Goal: Transaction & Acquisition: Purchase product/service

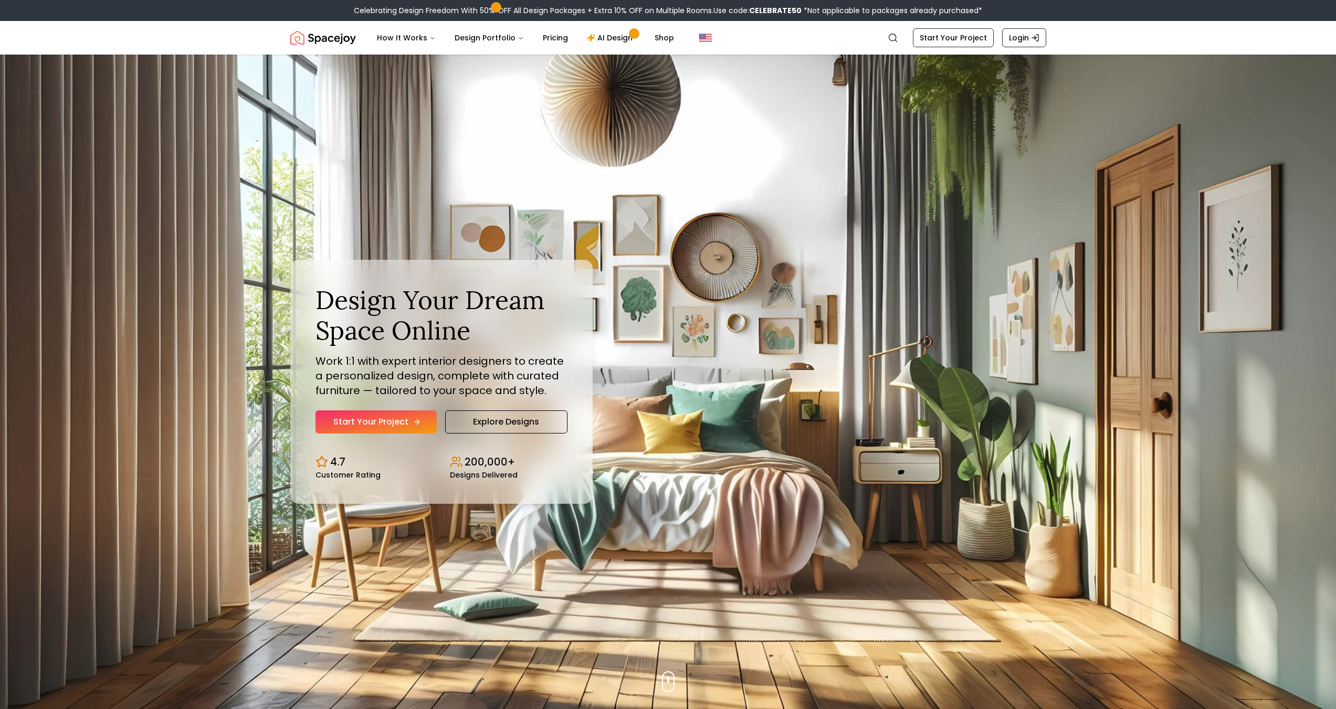
click at [364, 434] on link "Start Your Project" at bounding box center [376, 422] width 121 height 23
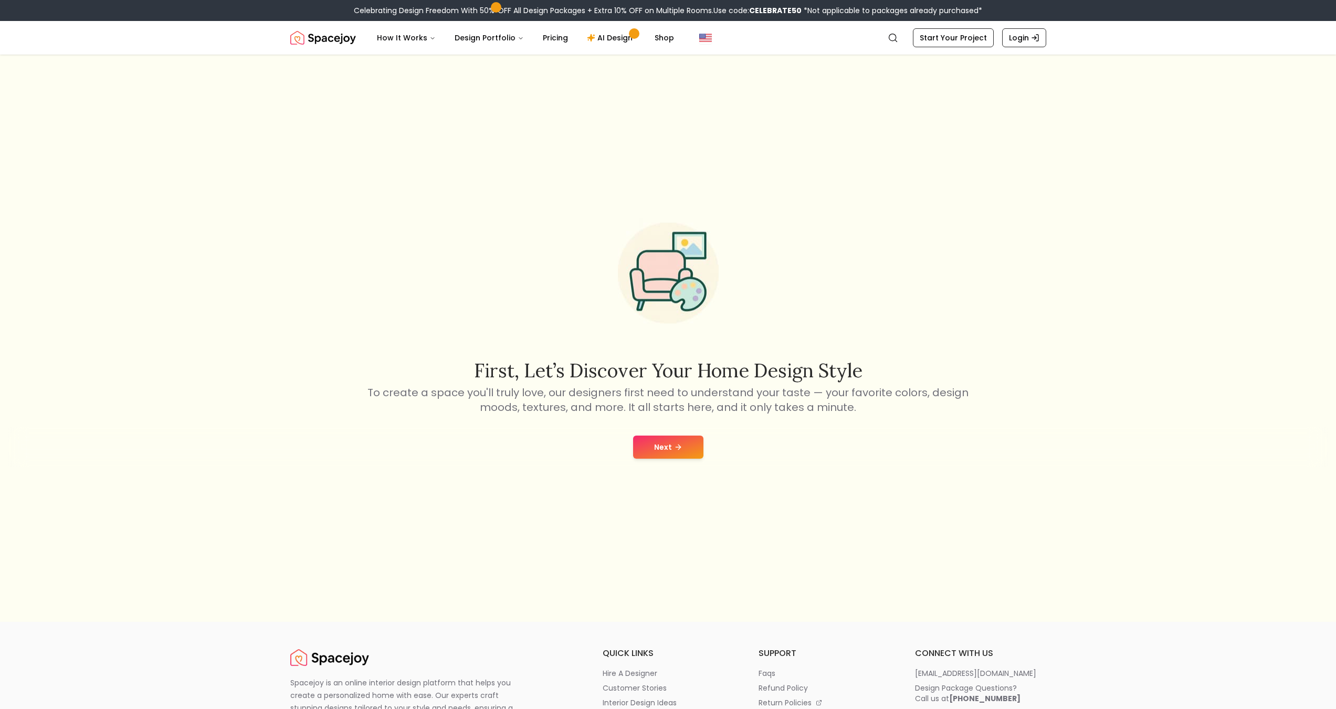
click at [664, 446] on button "Next" at bounding box center [668, 447] width 70 height 23
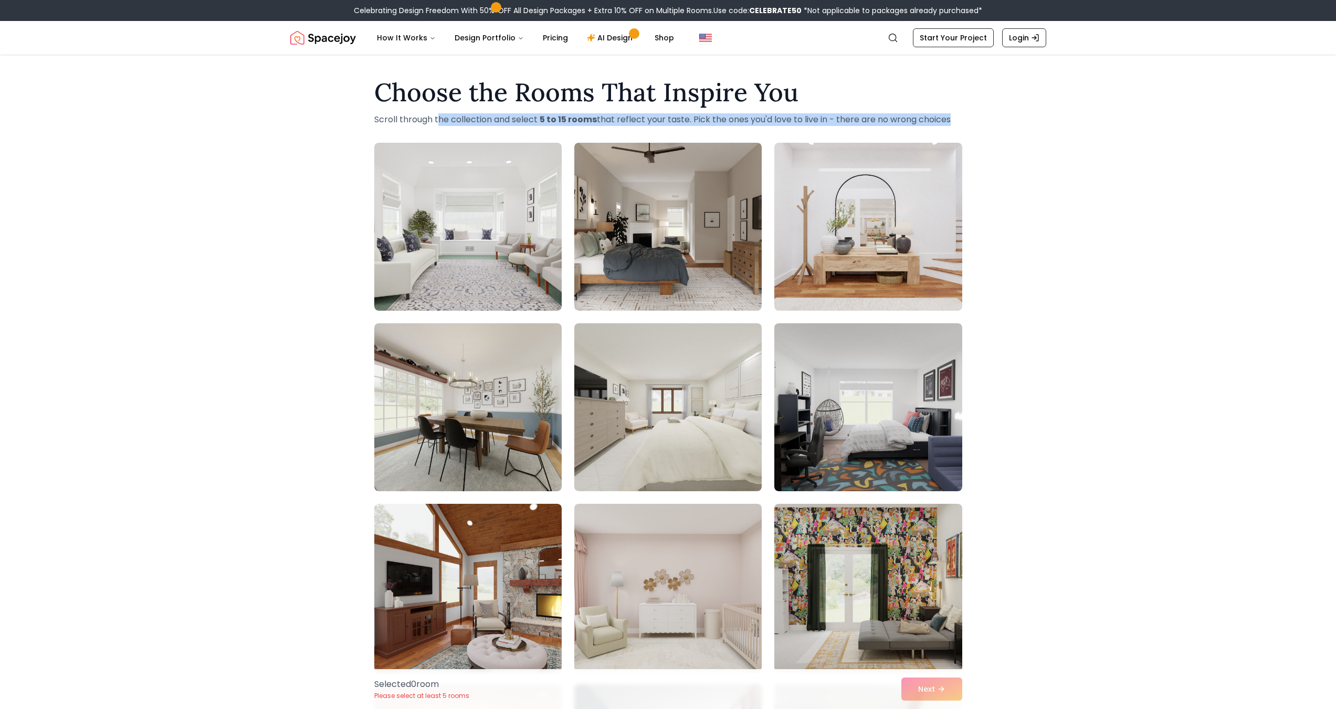
drag, startPoint x: 362, startPoint y: 126, endPoint x: 416, endPoint y: 122, distance: 54.8
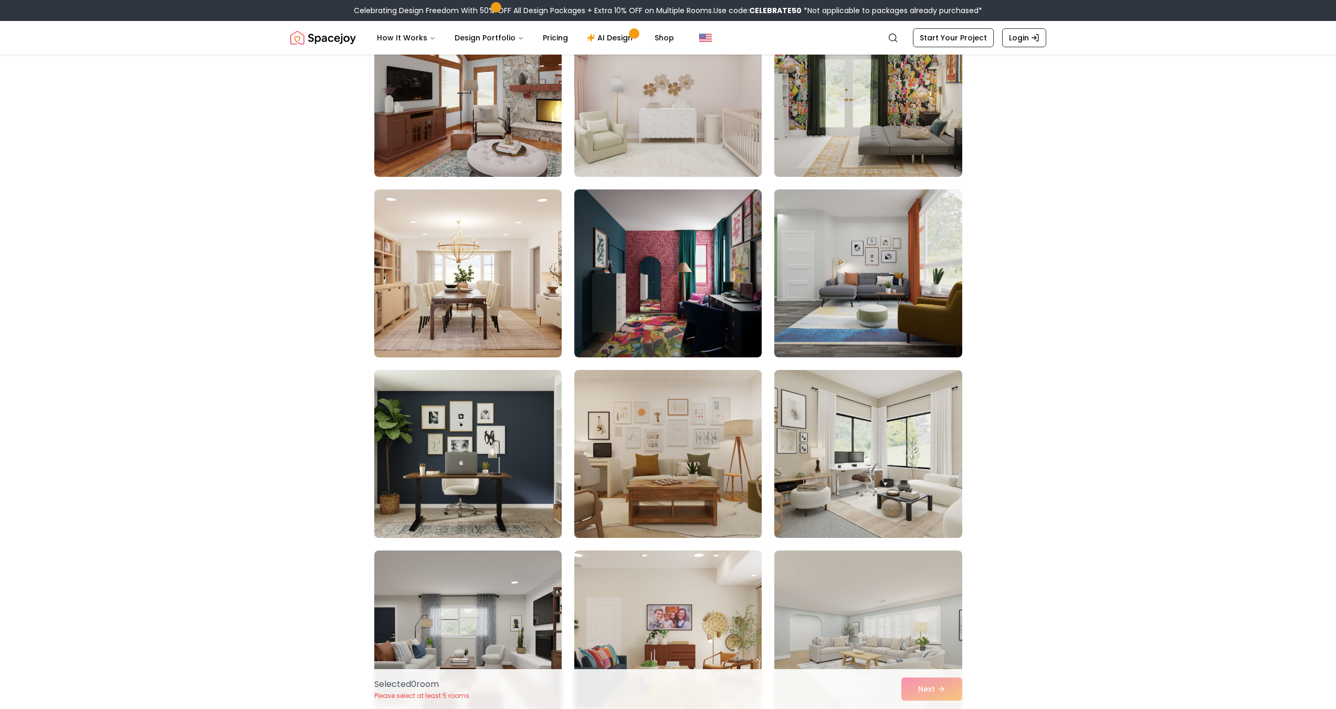
scroll to position [525, 0]
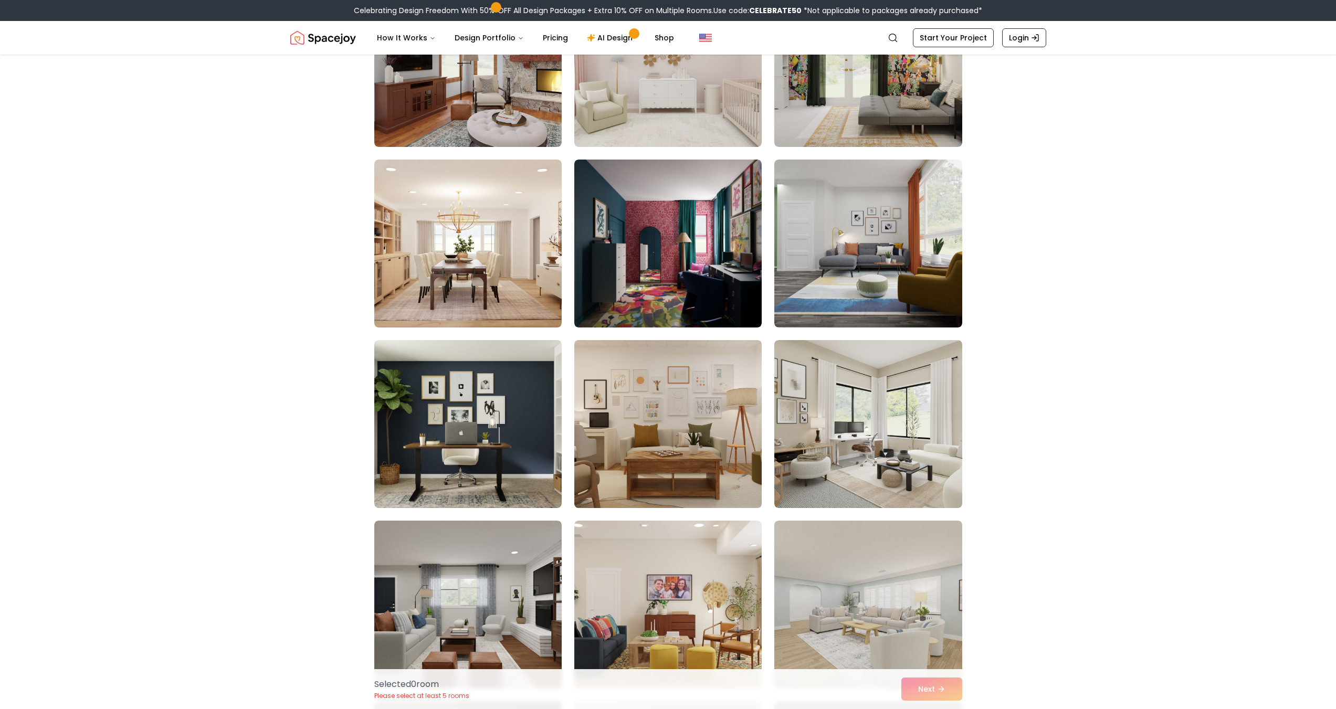
click at [671, 387] on img at bounding box center [668, 424] width 197 height 176
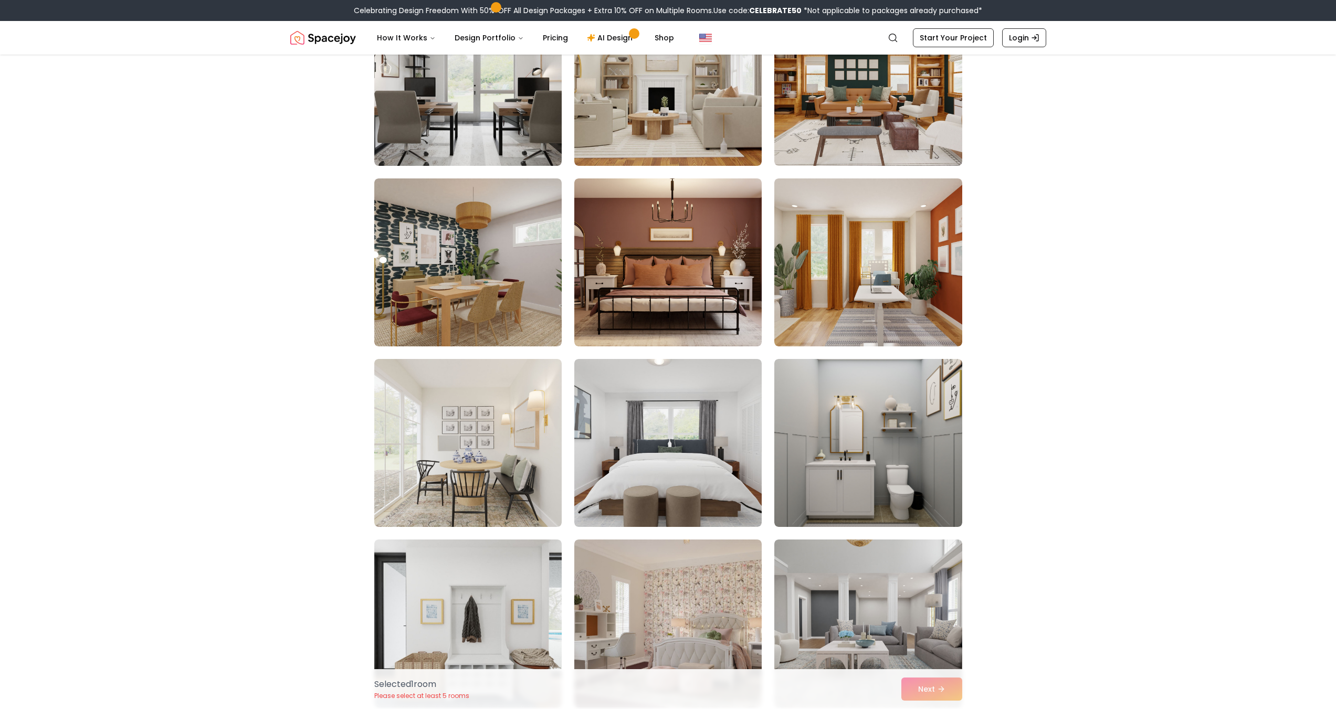
scroll to position [2520, 0]
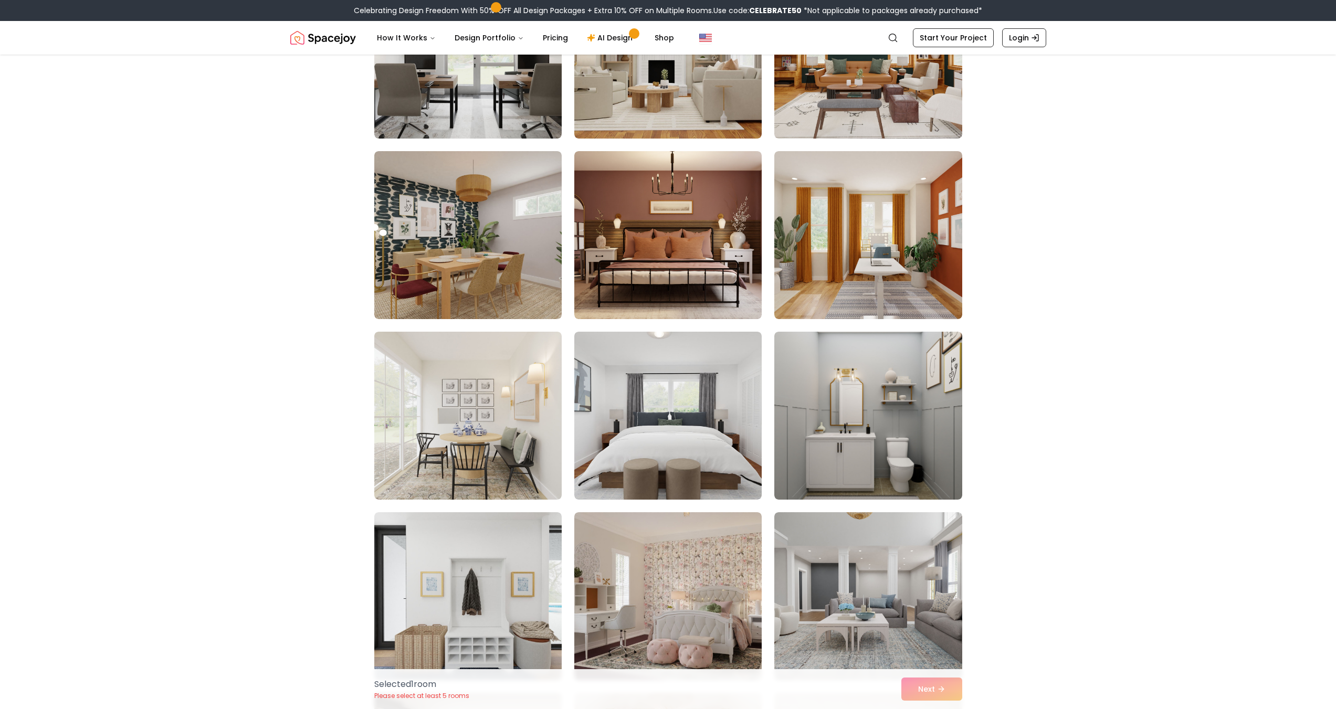
drag, startPoint x: 655, startPoint y: 264, endPoint x: 1178, endPoint y: 394, distance: 538.6
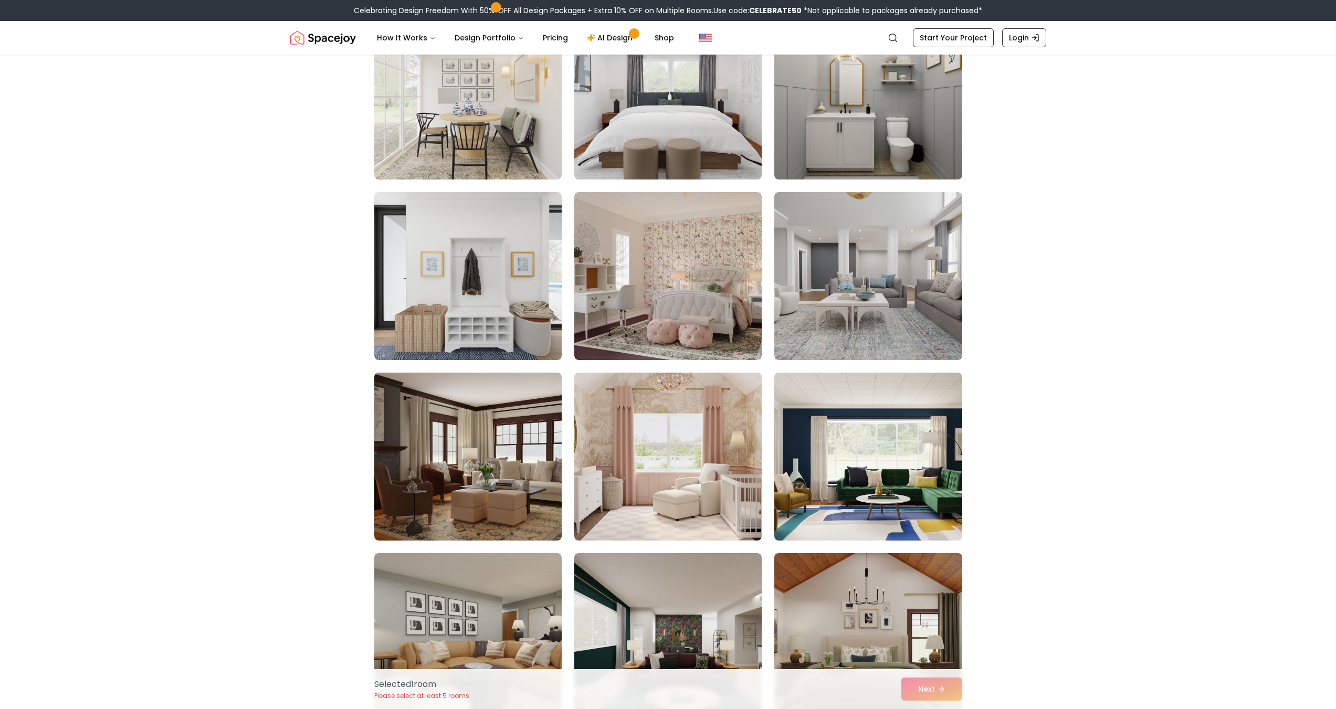
scroll to position [2888, 0]
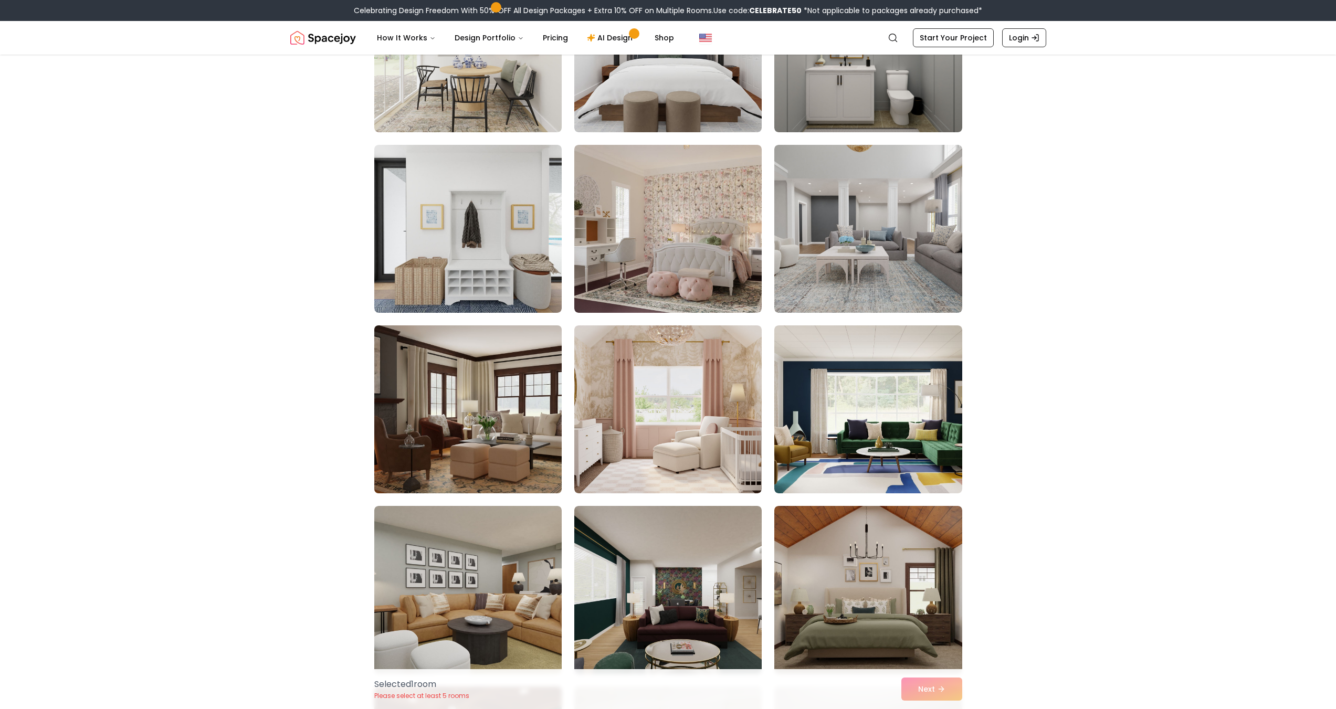
click at [409, 436] on img at bounding box center [468, 409] width 197 height 176
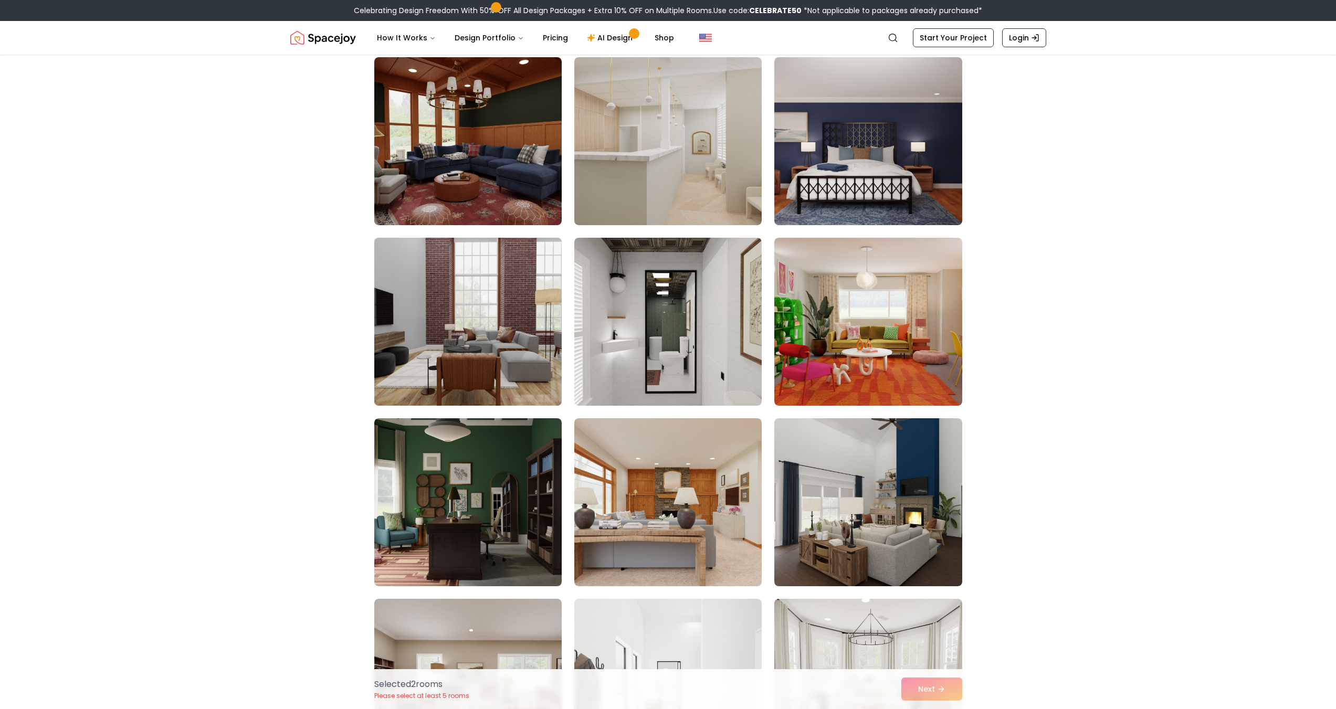
scroll to position [3518, 0]
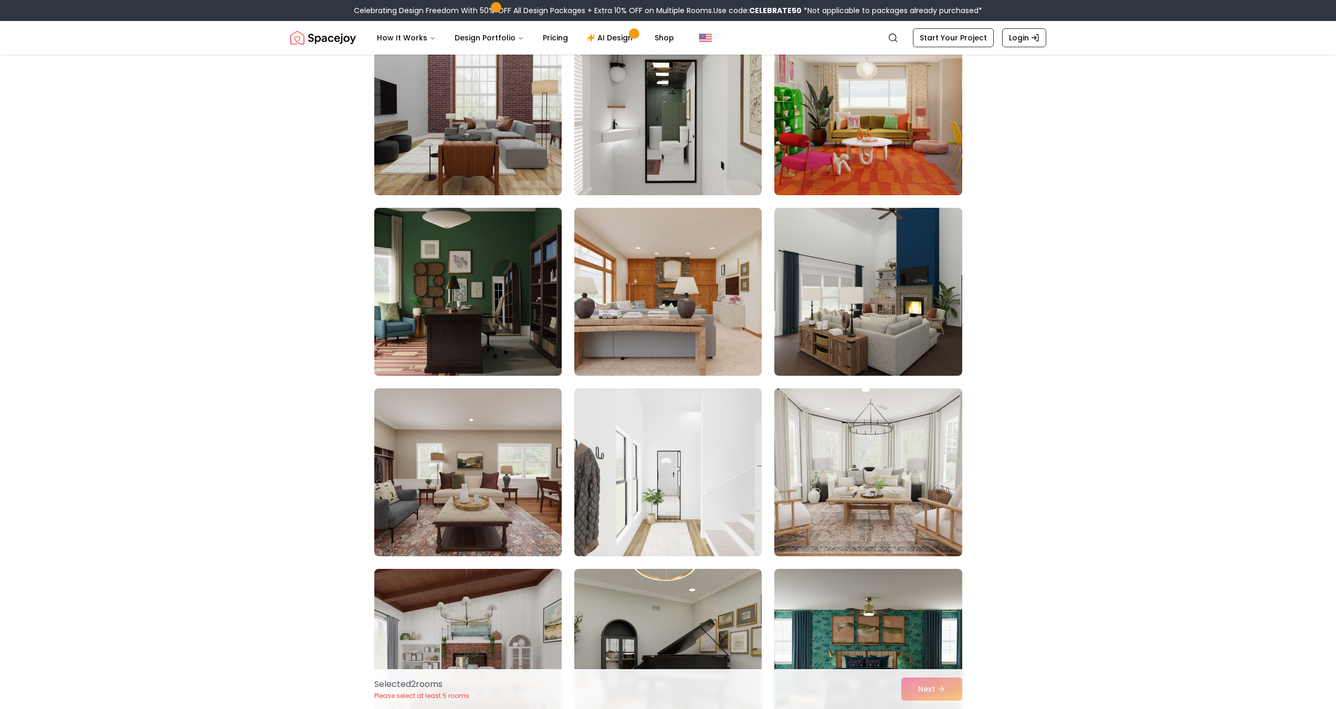
click at [518, 308] on img at bounding box center [468, 292] width 197 height 176
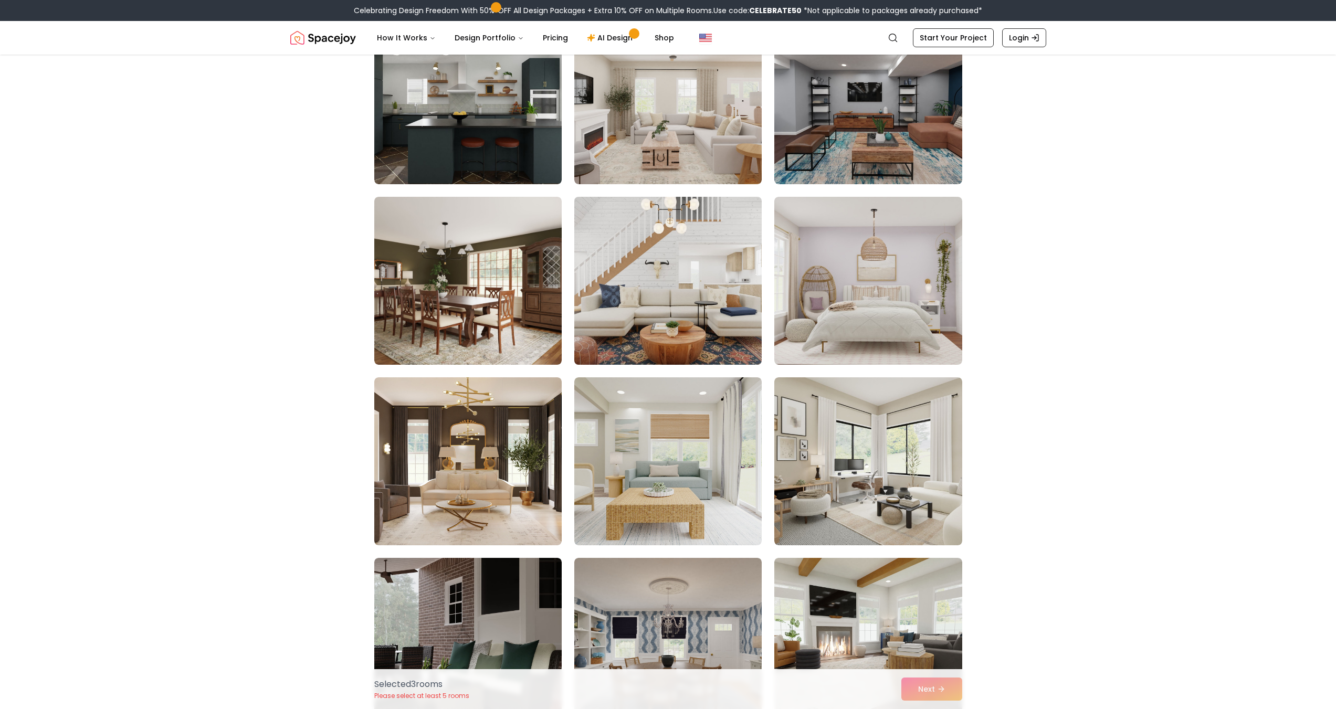
scroll to position [4463, 0]
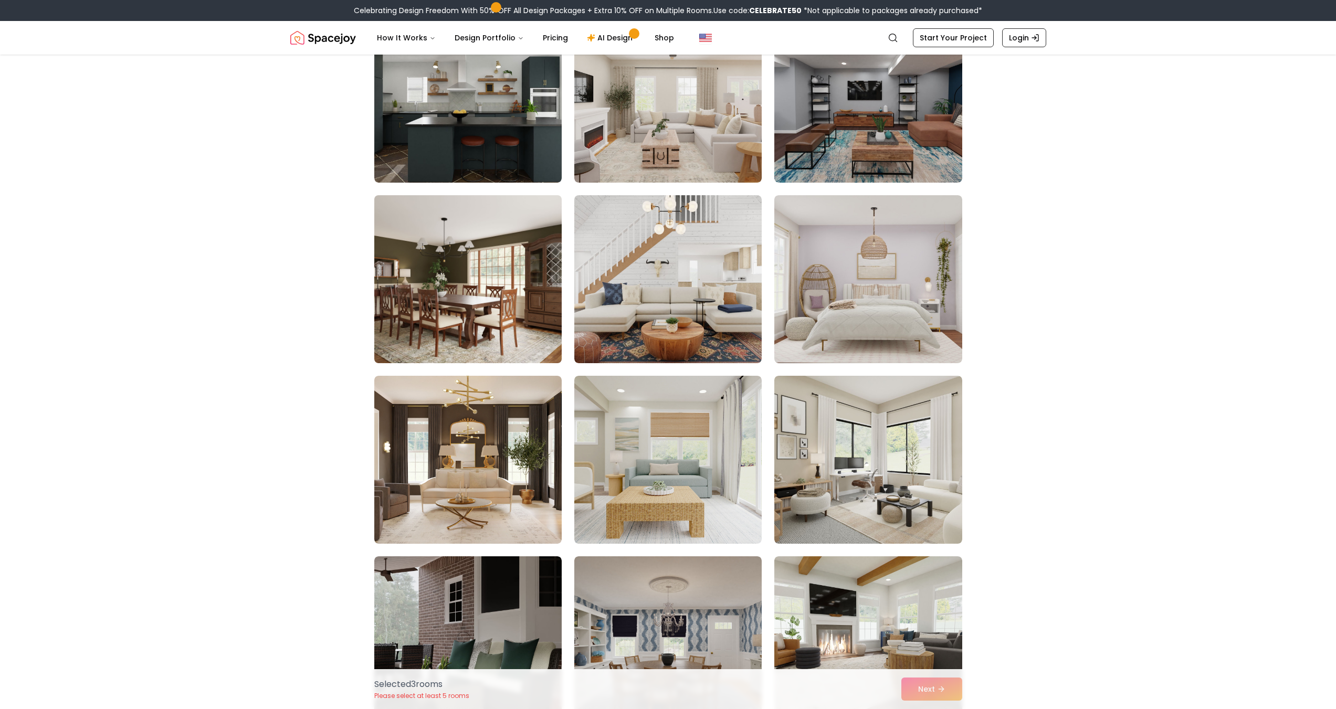
click at [525, 301] on img at bounding box center [468, 279] width 197 height 176
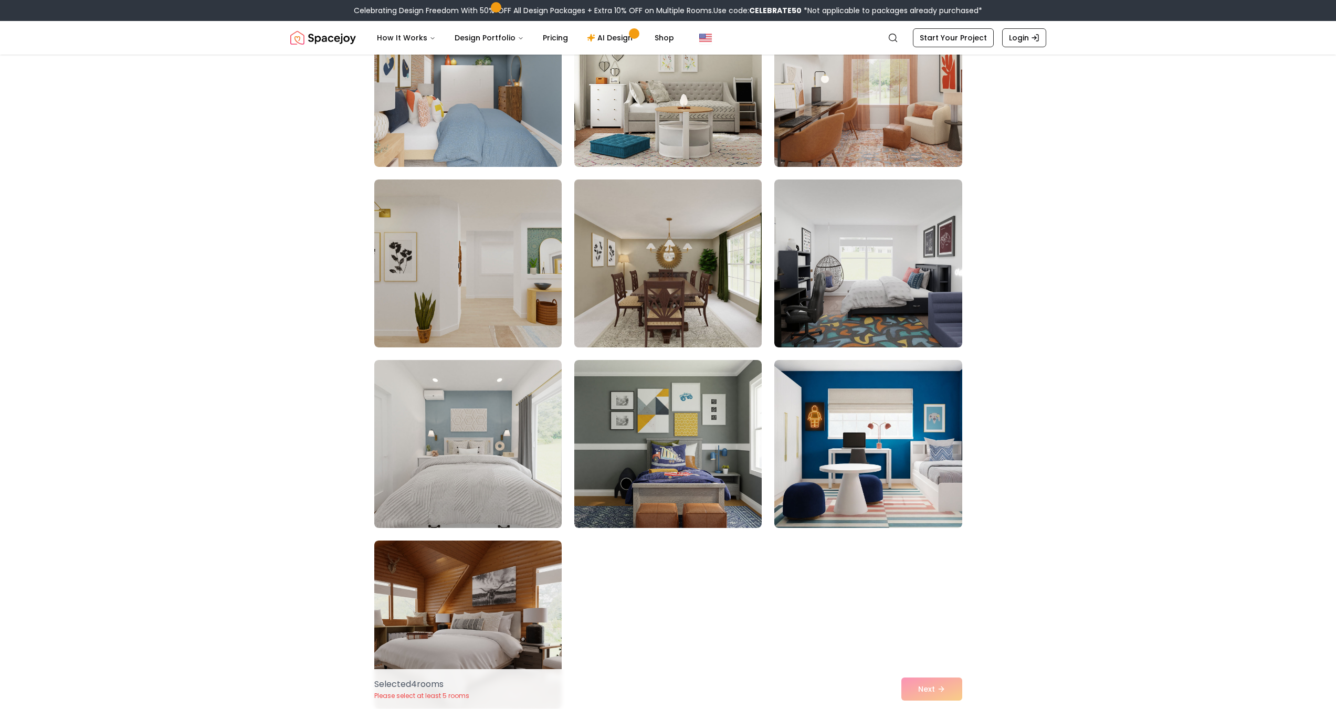
scroll to position [5566, 0]
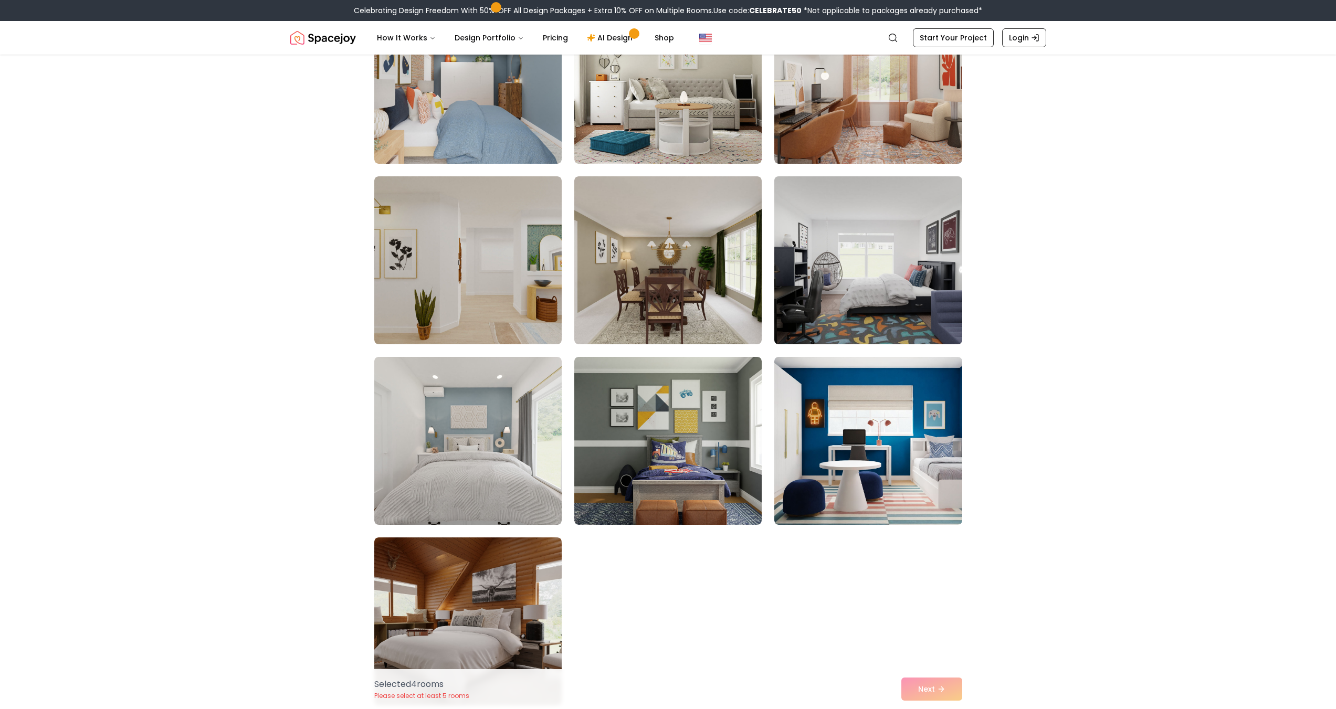
click at [855, 281] on img at bounding box center [868, 260] width 197 height 176
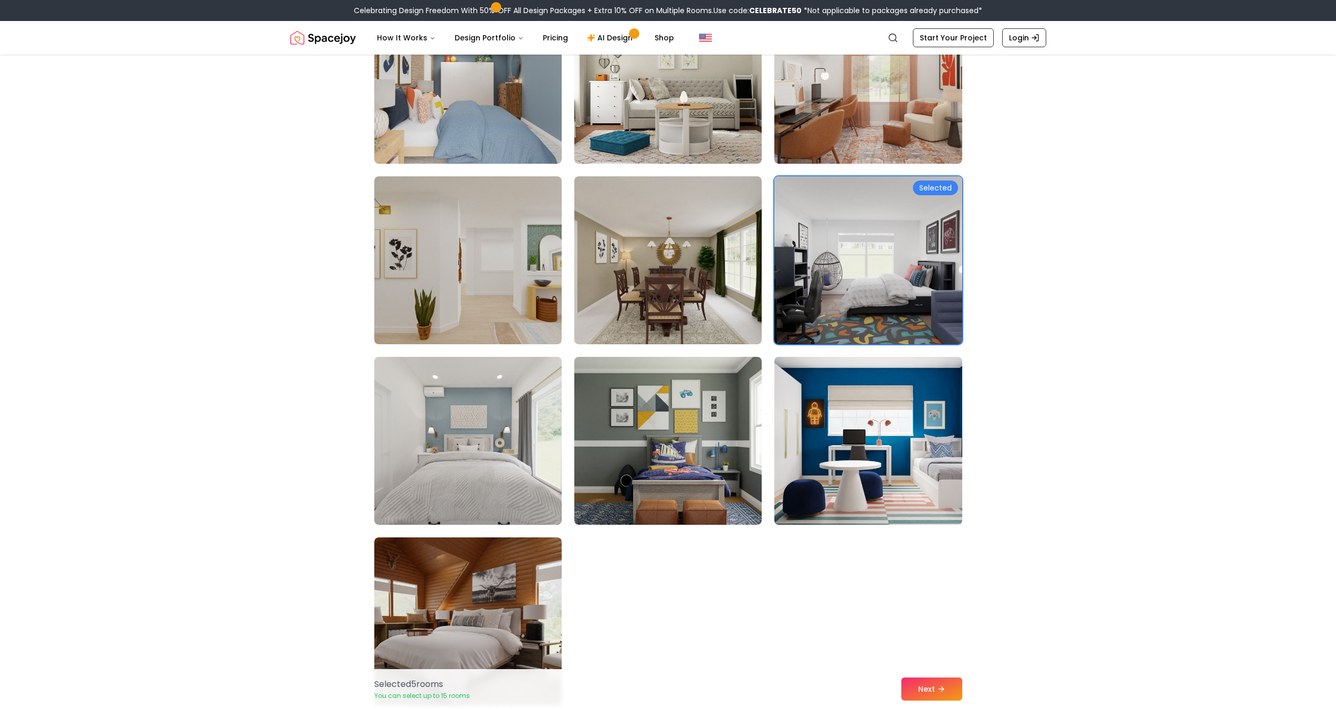
click at [854, 276] on img at bounding box center [868, 260] width 197 height 176
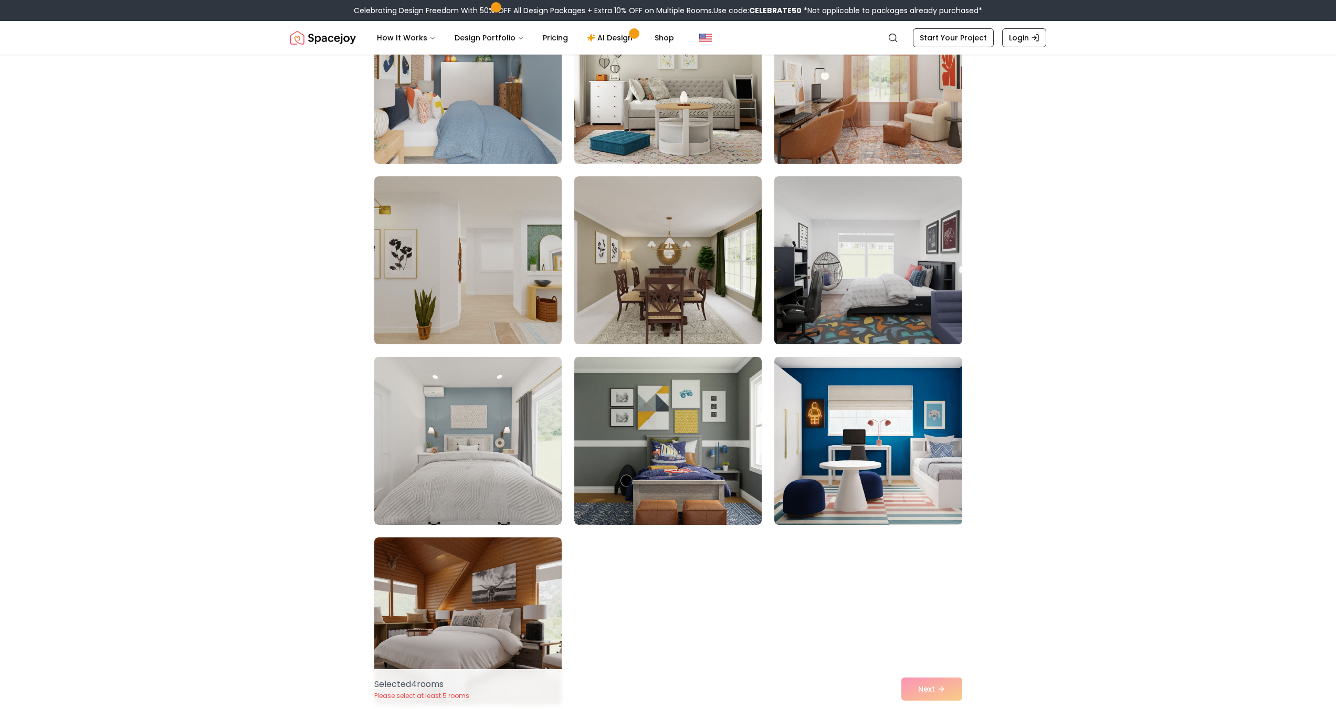
click at [854, 276] on img at bounding box center [868, 260] width 197 height 176
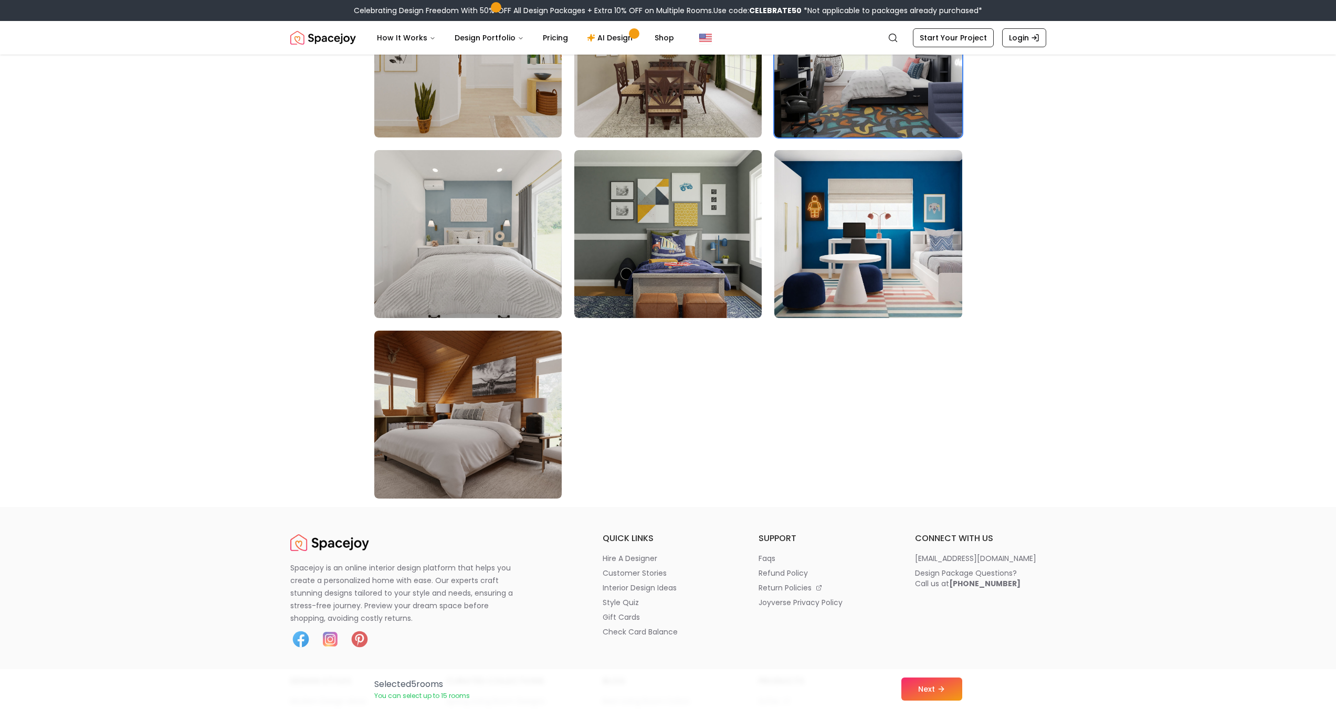
scroll to position [5776, 0]
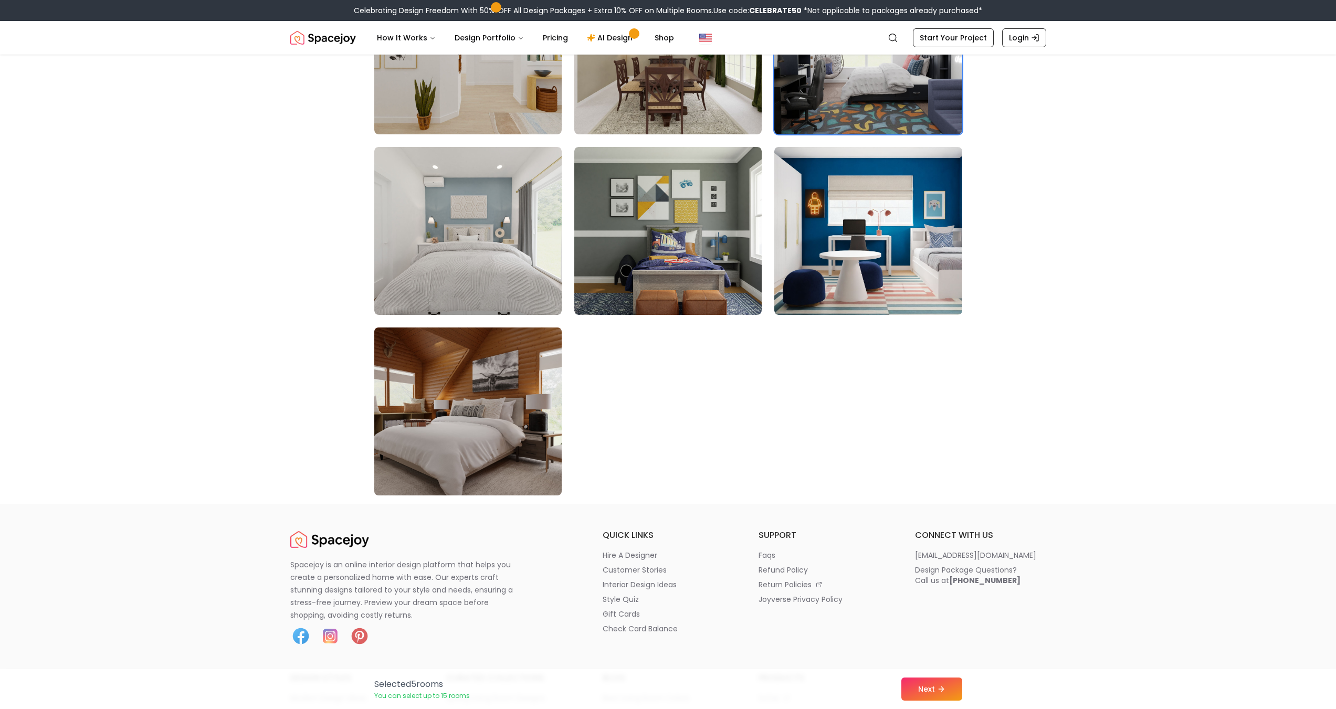
click at [550, 383] on img at bounding box center [468, 411] width 197 height 176
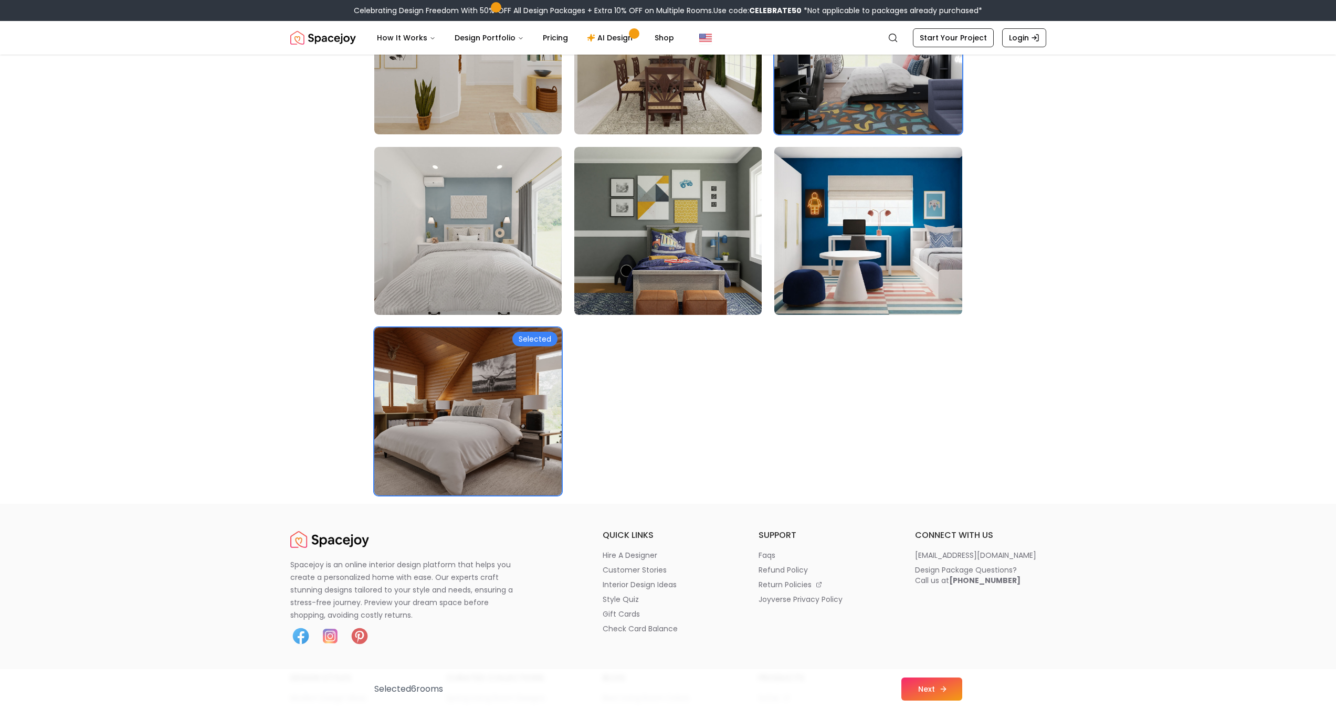
click at [931, 686] on button "Next" at bounding box center [932, 689] width 61 height 23
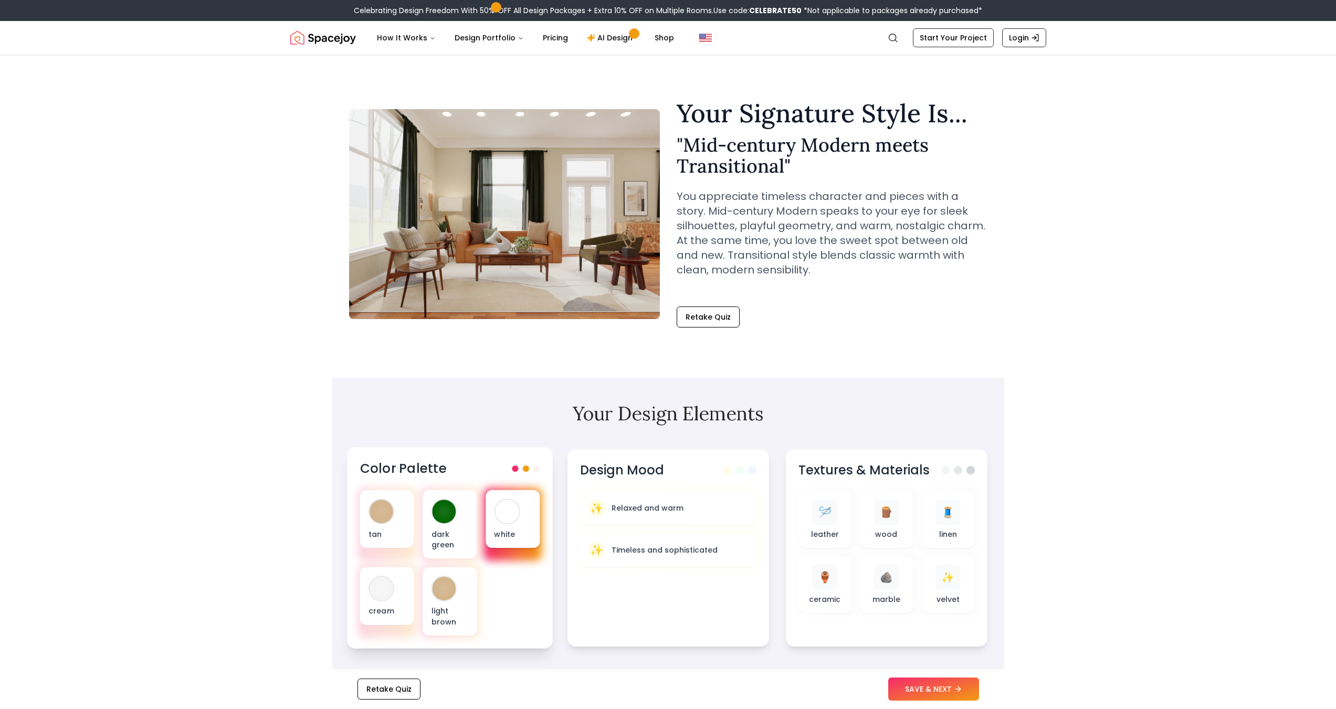
click at [503, 524] on div at bounding box center [507, 512] width 26 height 26
click at [468, 518] on div "dark green" at bounding box center [450, 524] width 54 height 69
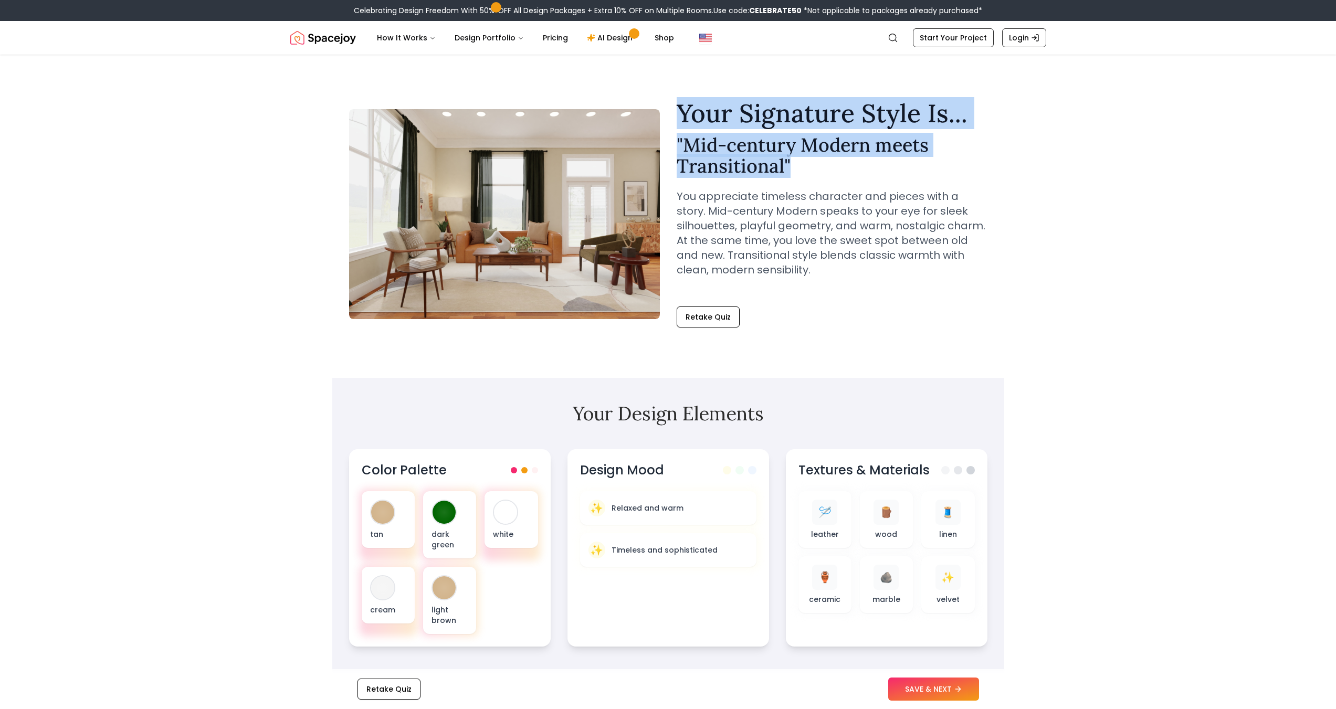
drag, startPoint x: 669, startPoint y: 116, endPoint x: 792, endPoint y: 167, distance: 133.7
click at [792, 167] on div "Your Signature Style Is... " Mid-century Modern meets Transitional " You apprec…" at bounding box center [668, 214] width 638 height 227
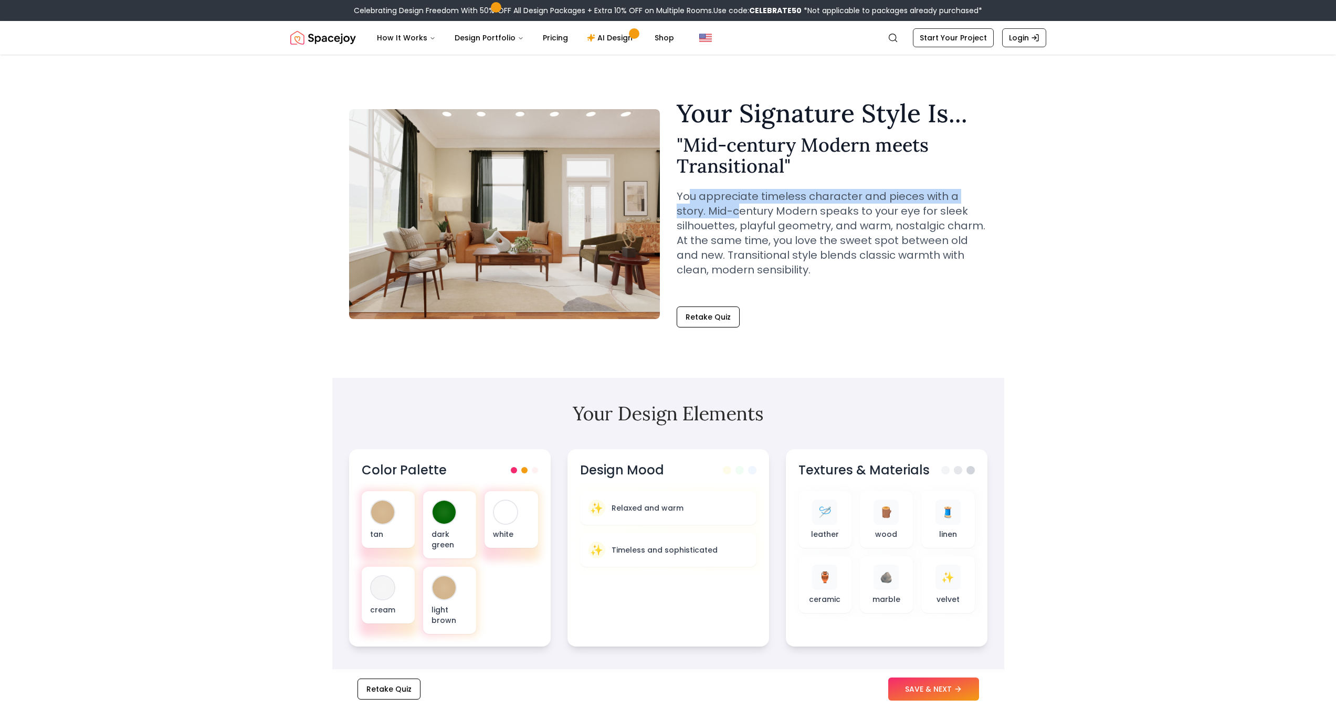
drag, startPoint x: 694, startPoint y: 196, endPoint x: 751, endPoint y: 290, distance: 110.0
click at [711, 207] on p "You appreciate timeless character and pieces with a story. Mid-century Modern s…" at bounding box center [832, 233] width 311 height 88
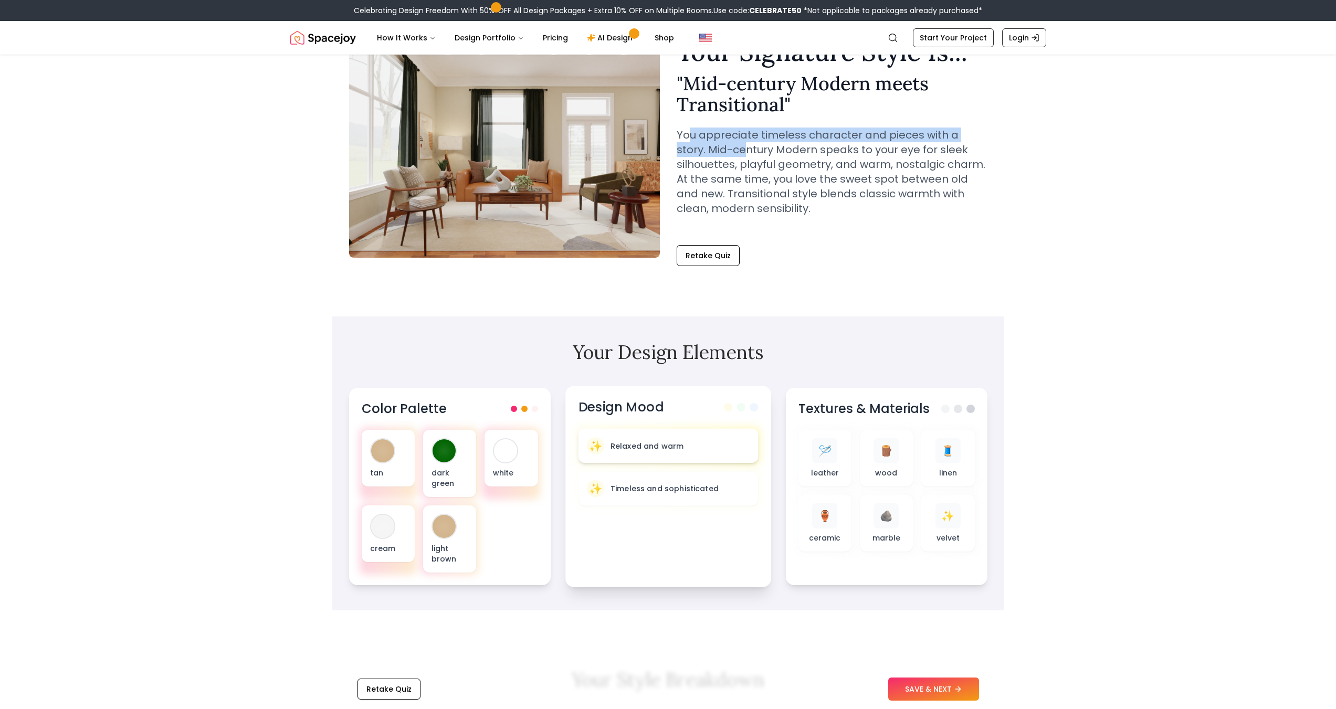
scroll to position [105, 0]
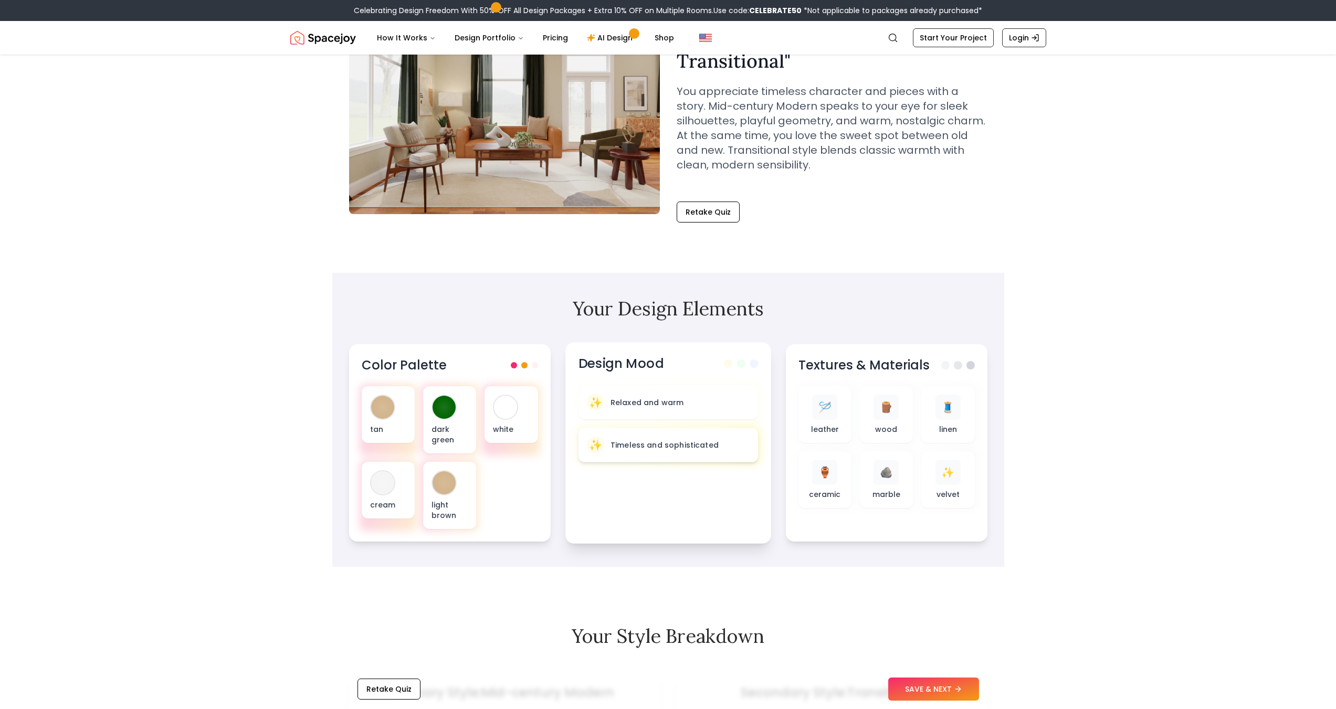
drag, startPoint x: 689, startPoint y: 462, endPoint x: 741, endPoint y: 446, distance: 54.3
click at [689, 462] on div "✨ Timeless and sophisticated" at bounding box center [668, 445] width 180 height 34
click at [701, 421] on div at bounding box center [668, 402] width 184 height 38
click at [743, 362] on span at bounding box center [741, 364] width 8 height 8
click at [838, 406] on div "🪡 leather" at bounding box center [823, 414] width 37 height 41
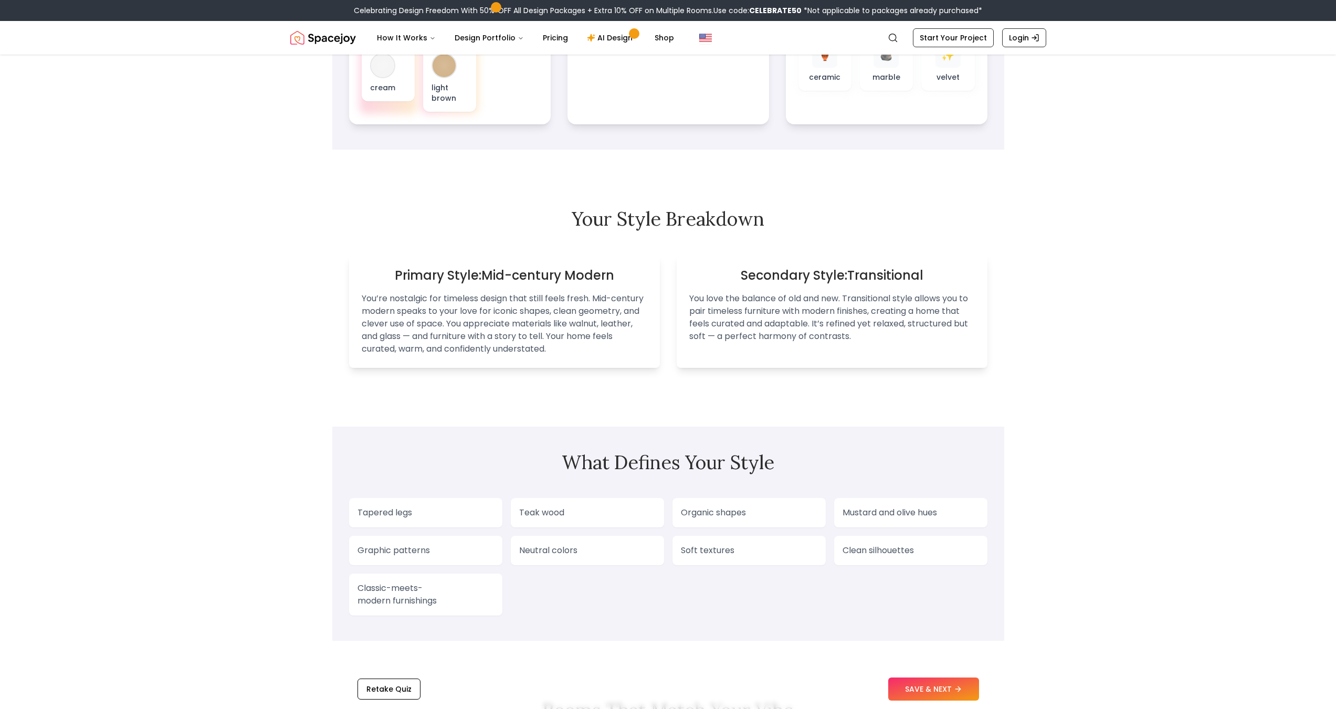
scroll to position [473, 0]
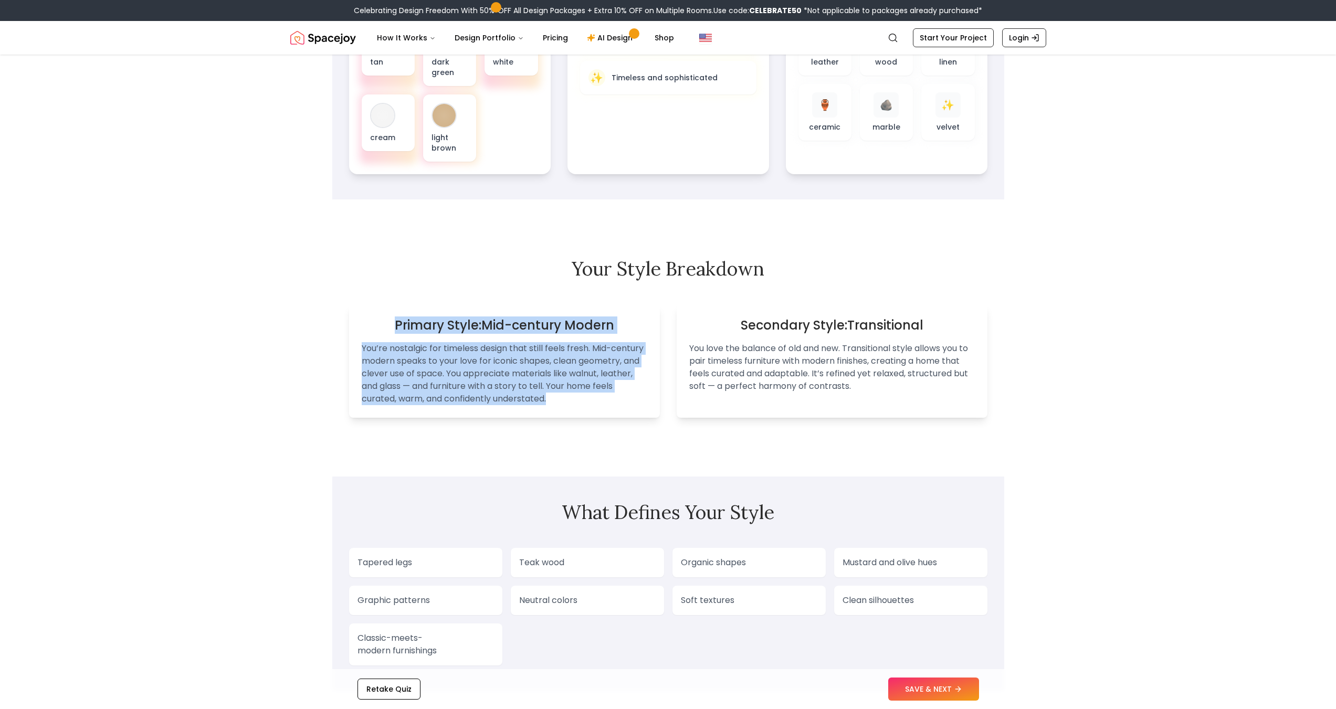
drag, startPoint x: 377, startPoint y: 330, endPoint x: 658, endPoint y: 372, distance: 284.6
click at [590, 393] on div "Primary Style: Mid-century Modern You’re nostalgic for timeless design that sti…" at bounding box center [504, 361] width 311 height 113
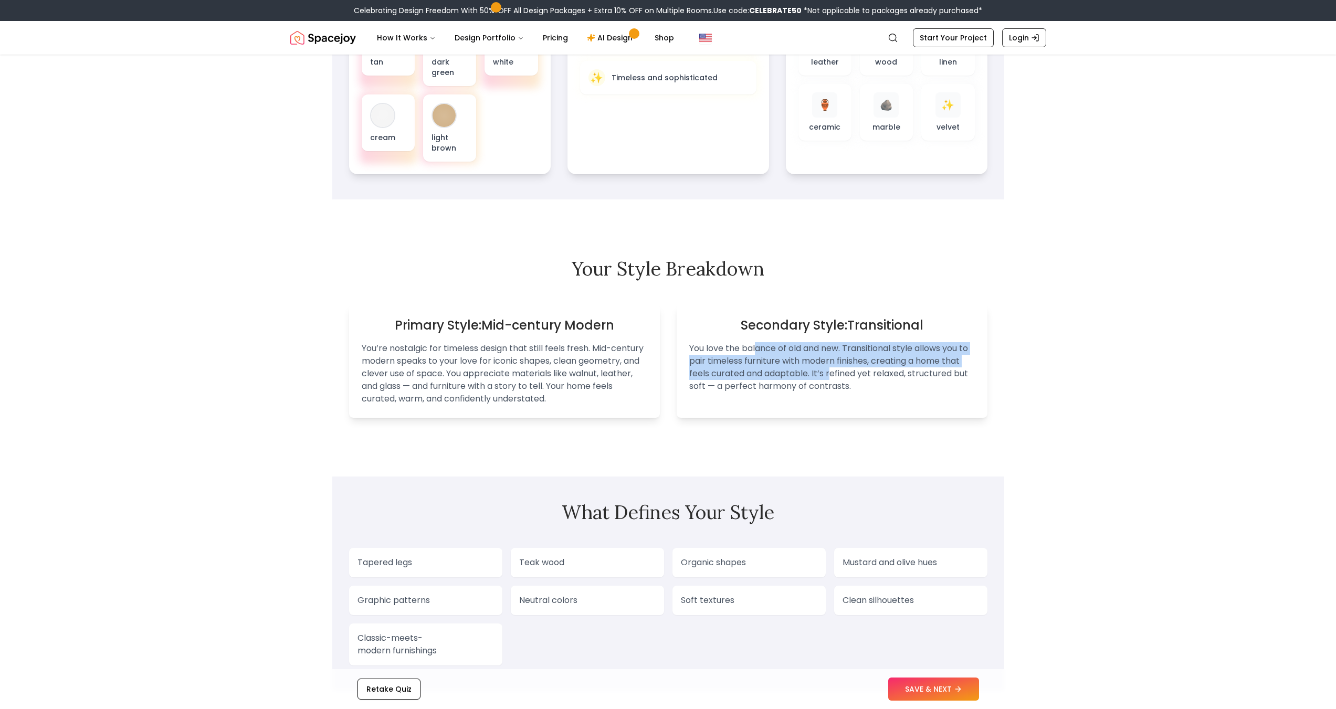
drag, startPoint x: 774, startPoint y: 357, endPoint x: 837, endPoint y: 374, distance: 64.7
click at [835, 373] on p "You love the balance of old and new. Transitional style allows you to pair time…" at bounding box center [832, 367] width 286 height 50
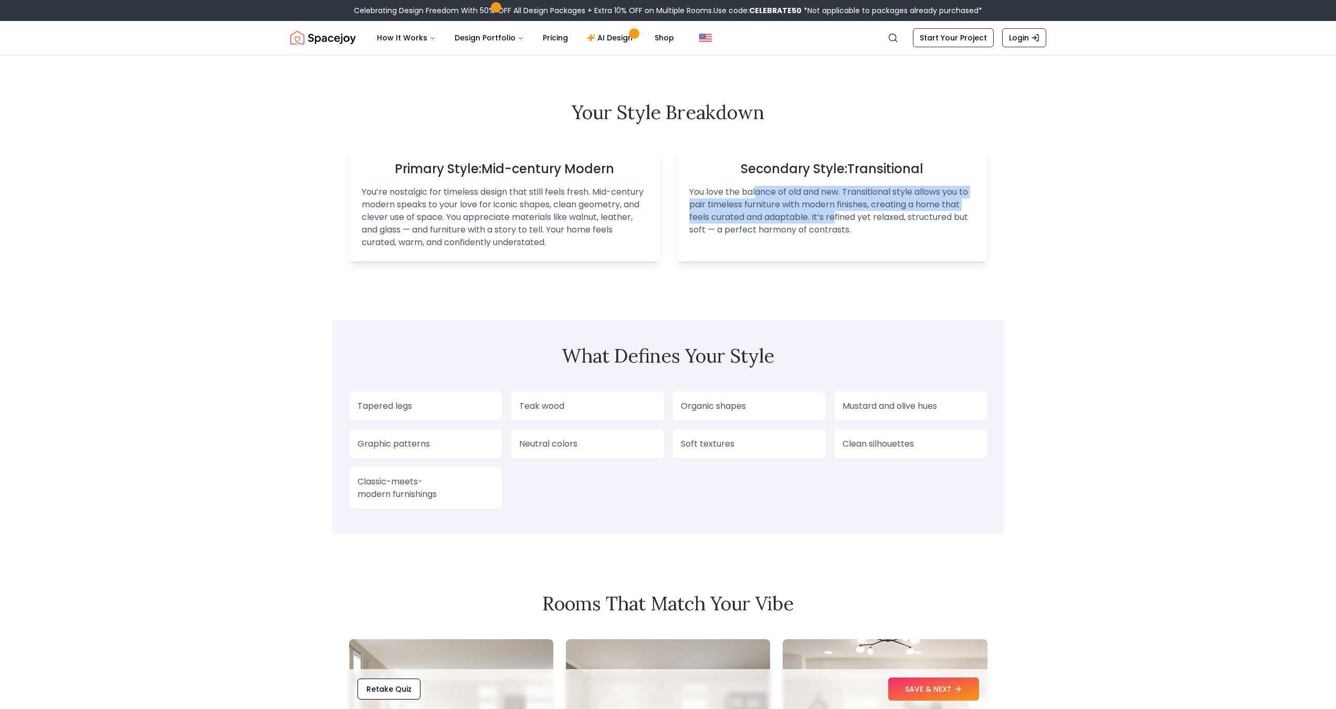
scroll to position [630, 0]
click at [493, 351] on h2 "What Defines Your Style" at bounding box center [668, 354] width 638 height 21
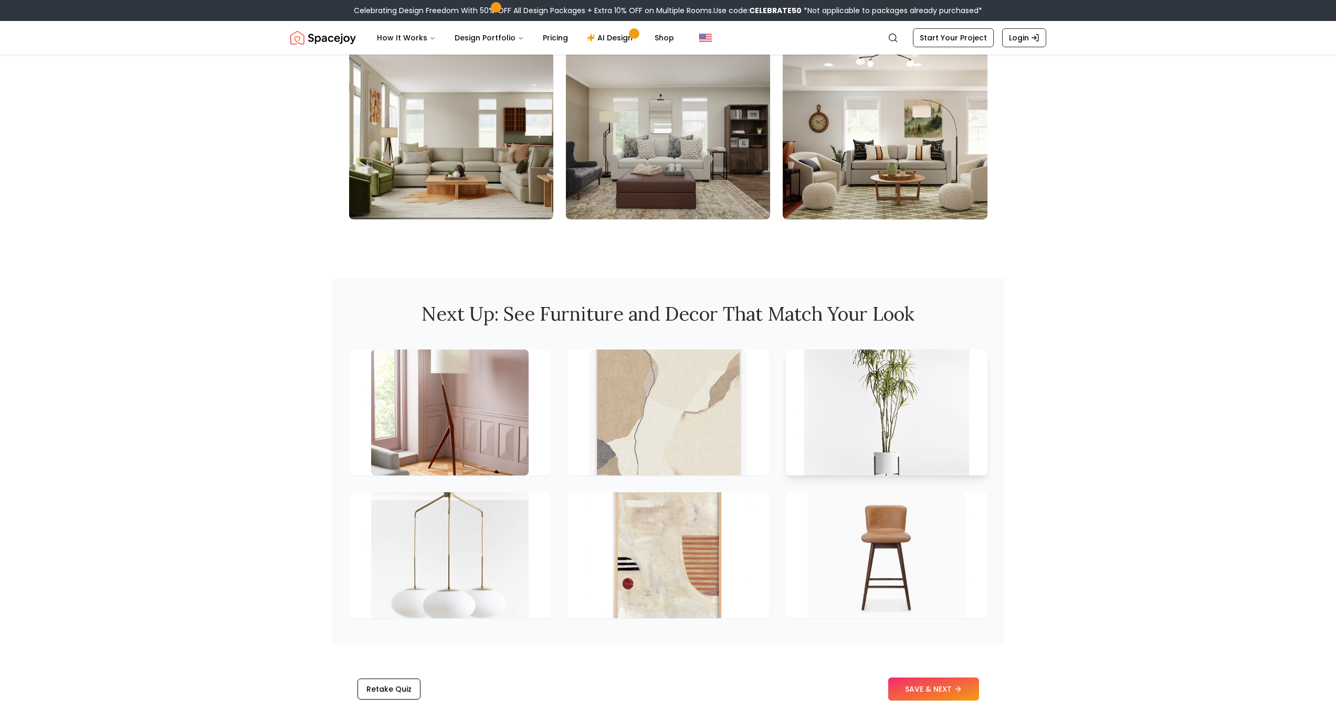
scroll to position [1260, 0]
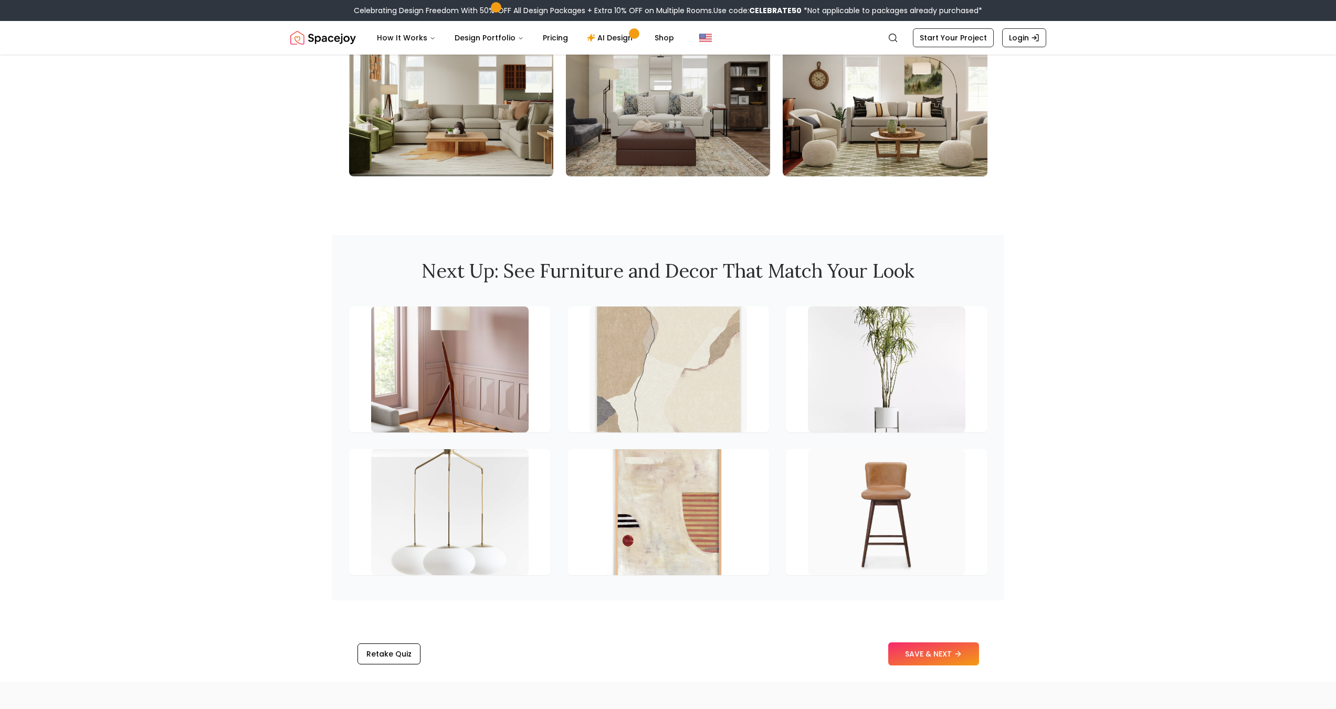
click at [909, 652] on button "SAVE & NEXT" at bounding box center [933, 654] width 91 height 23
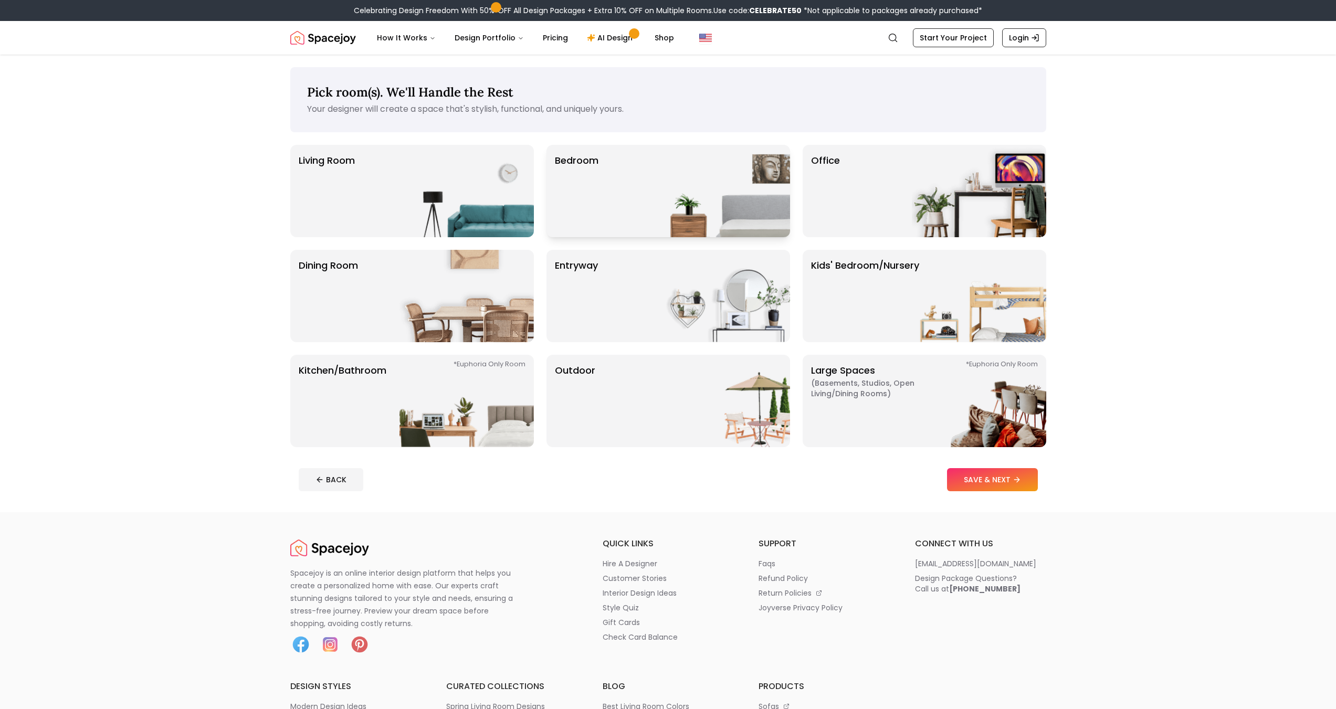
click at [648, 179] on div "Bedroom" at bounding box center [669, 191] width 244 height 92
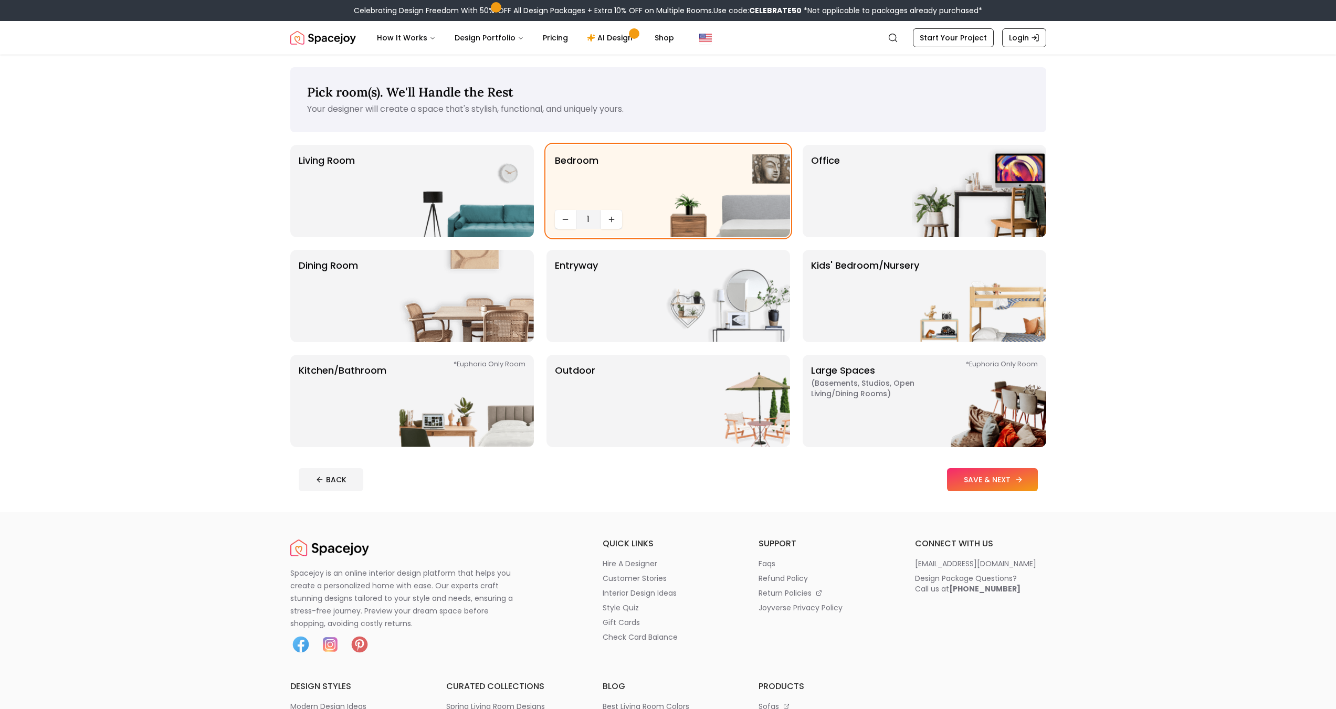
click at [973, 478] on button "SAVE & NEXT" at bounding box center [992, 479] width 91 height 23
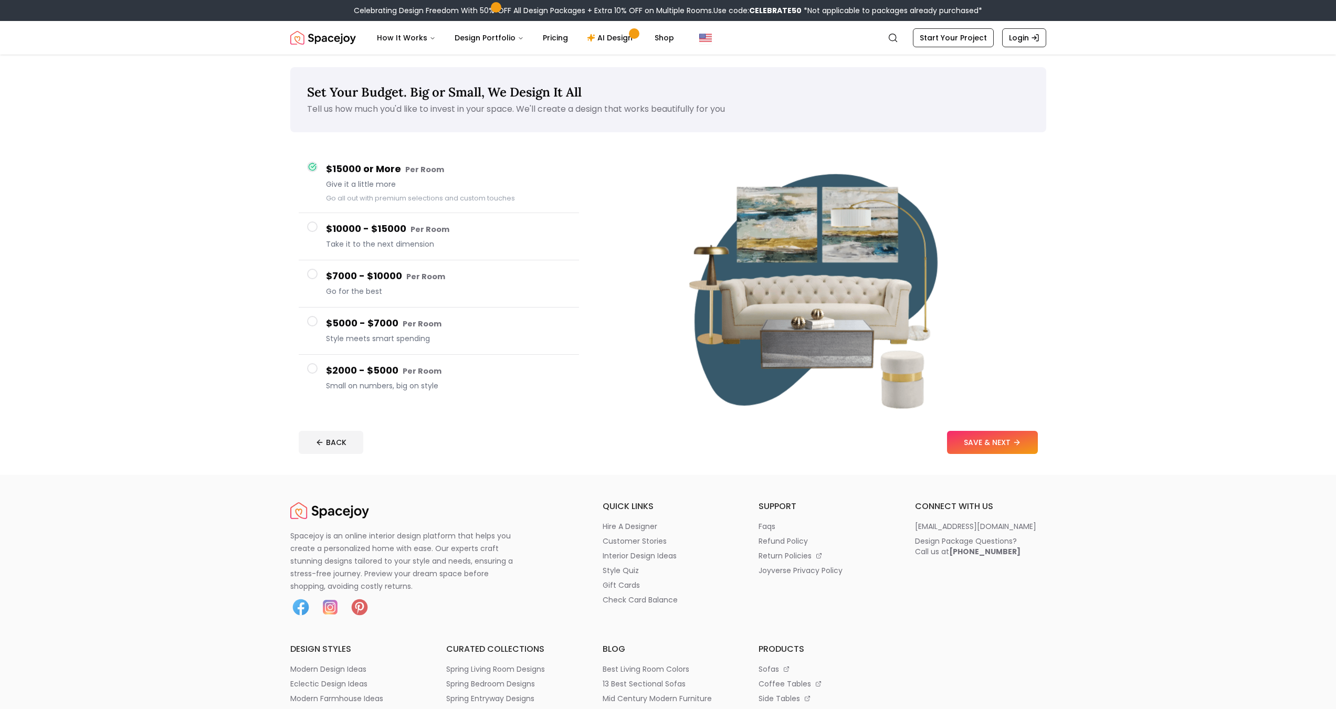
click at [456, 362] on button "$2000 - $5000 Per Room Small on numbers, big on style" at bounding box center [439, 378] width 280 height 47
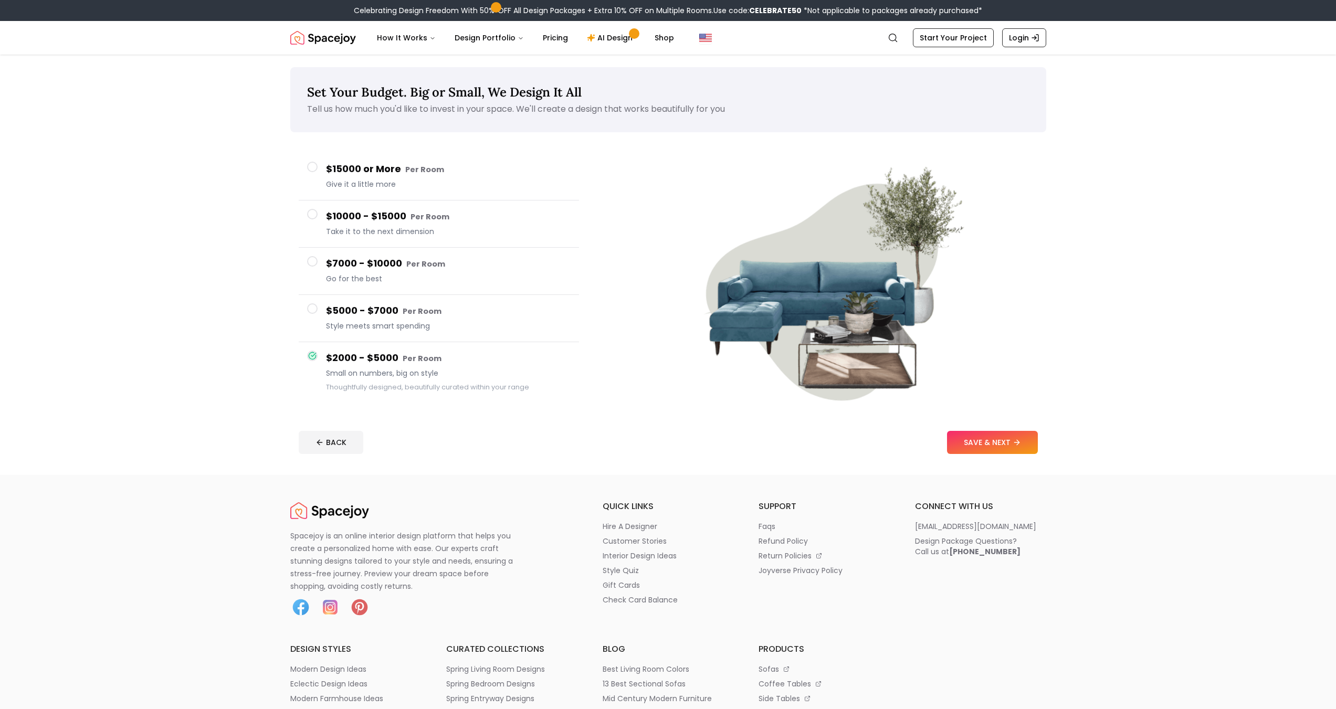
click at [454, 329] on span "Style meets smart spending" at bounding box center [448, 326] width 245 height 11
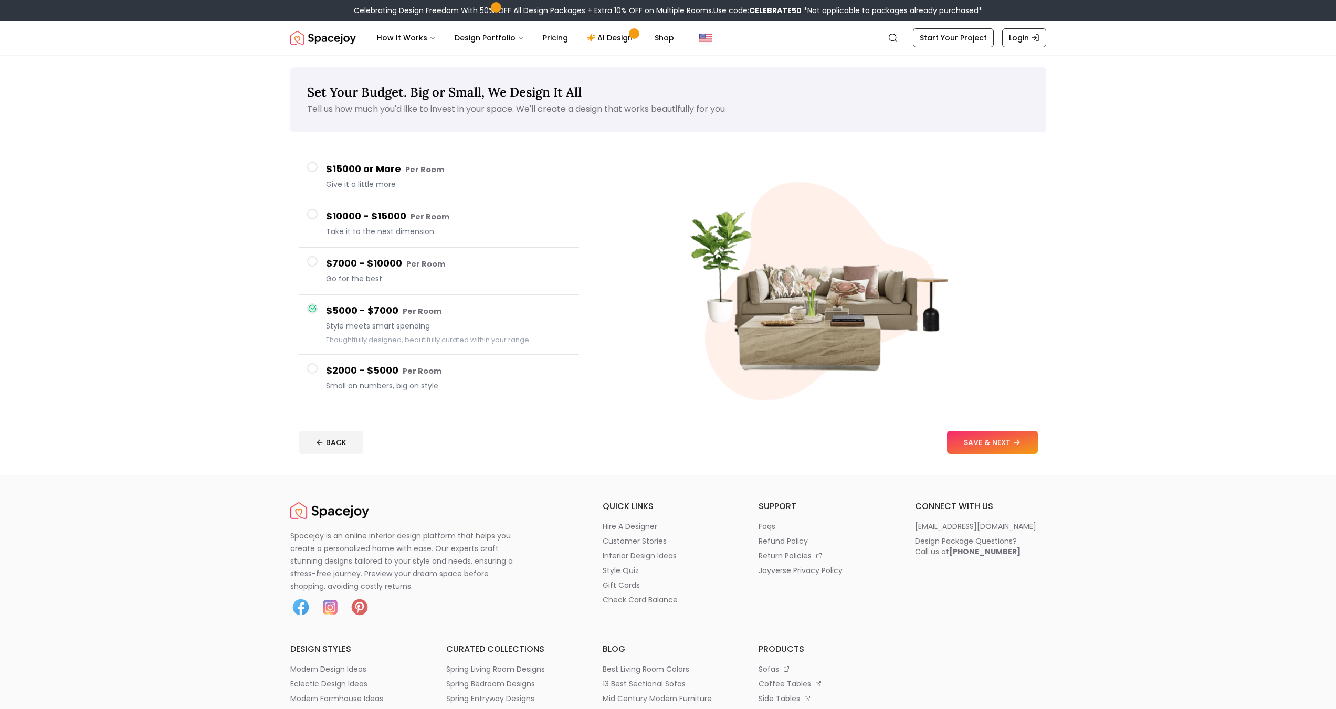
click at [448, 264] on h4 "$7000 - $10000 Per Room" at bounding box center [448, 263] width 245 height 15
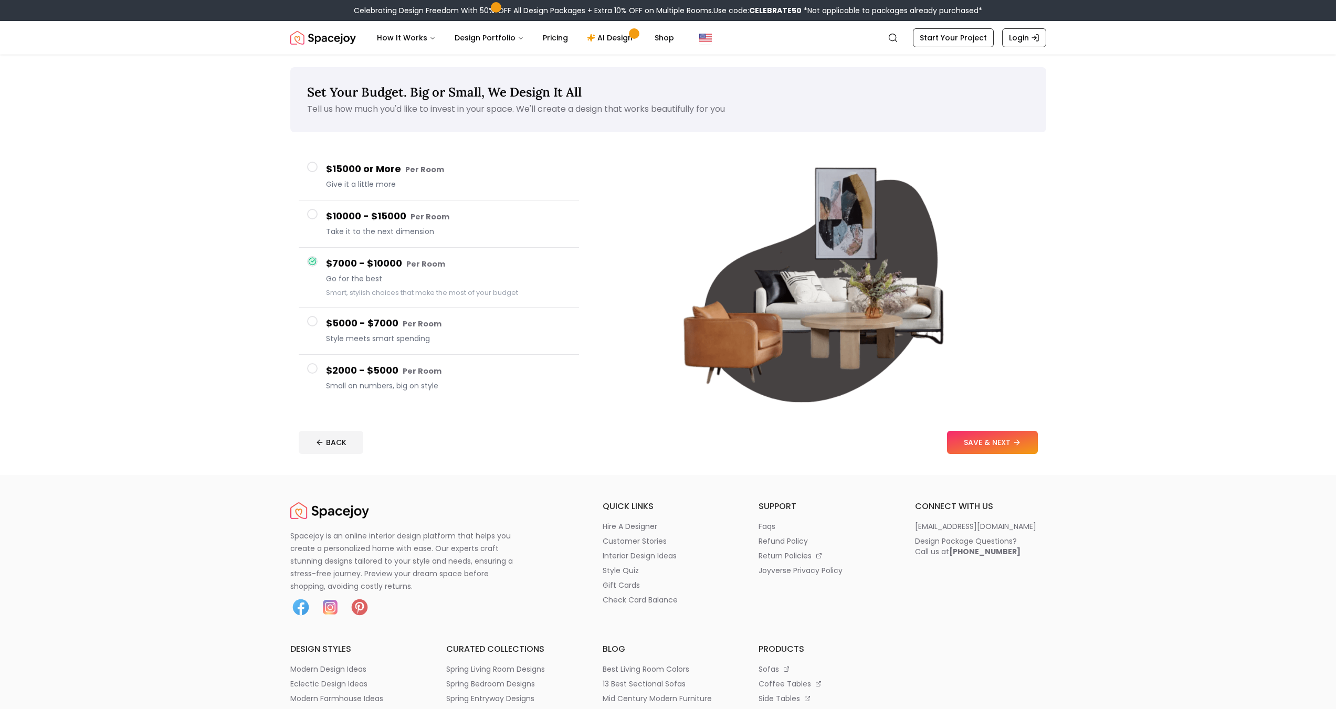
click at [437, 232] on span "Take it to the next dimension" at bounding box center [448, 231] width 245 height 11
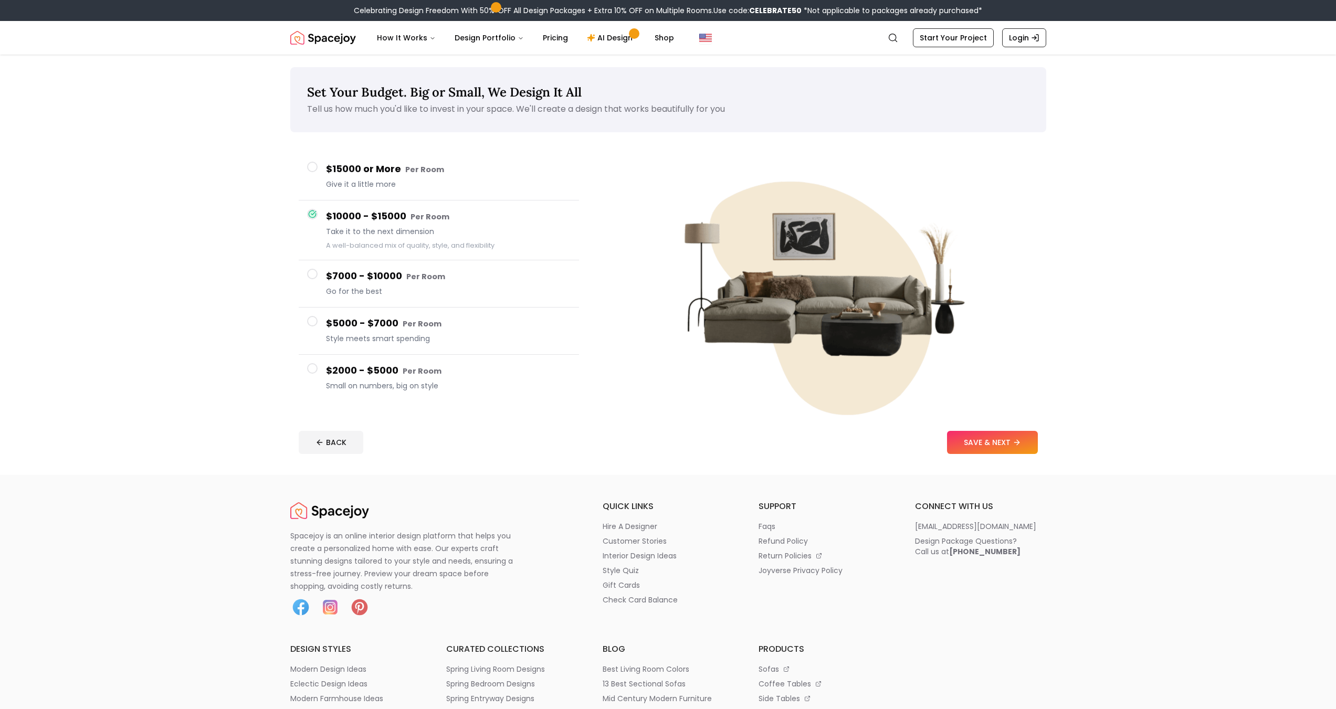
click at [435, 204] on button "$10000 - $15000 Per Room Take it to the next dimension A well-balanced mix of q…" at bounding box center [439, 231] width 280 height 60
click at [436, 186] on span "Give it a little more" at bounding box center [448, 184] width 245 height 11
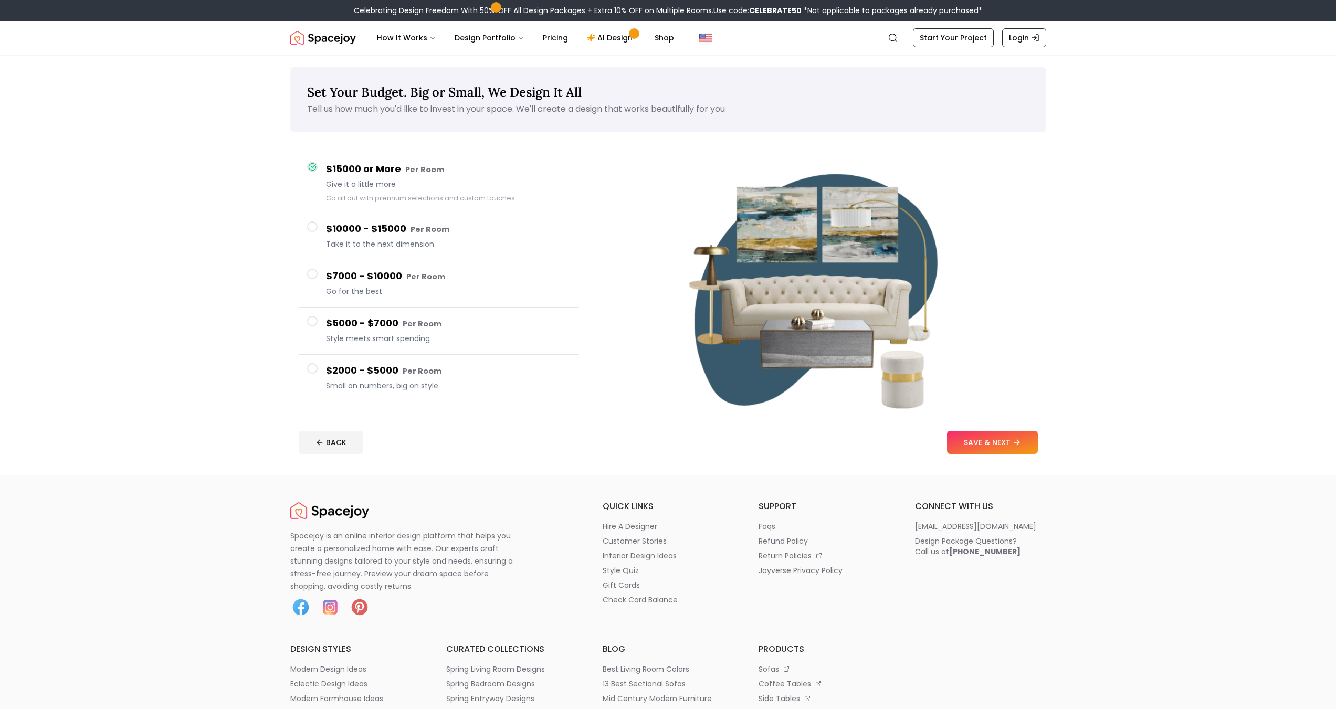
drag, startPoint x: 430, startPoint y: 370, endPoint x: 437, endPoint y: 369, distance: 6.8
click at [431, 370] on small "Per Room" at bounding box center [422, 371] width 39 height 11
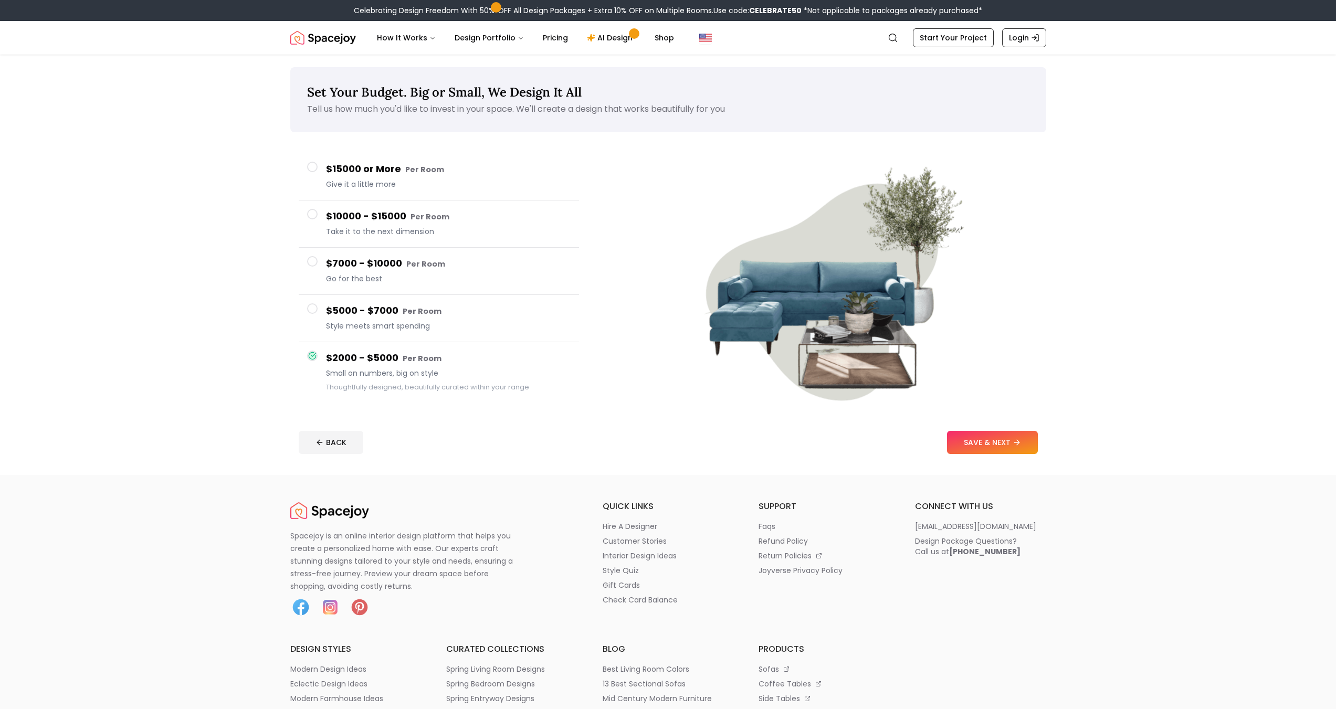
click at [986, 441] on button "SAVE & NEXT" at bounding box center [992, 442] width 91 height 23
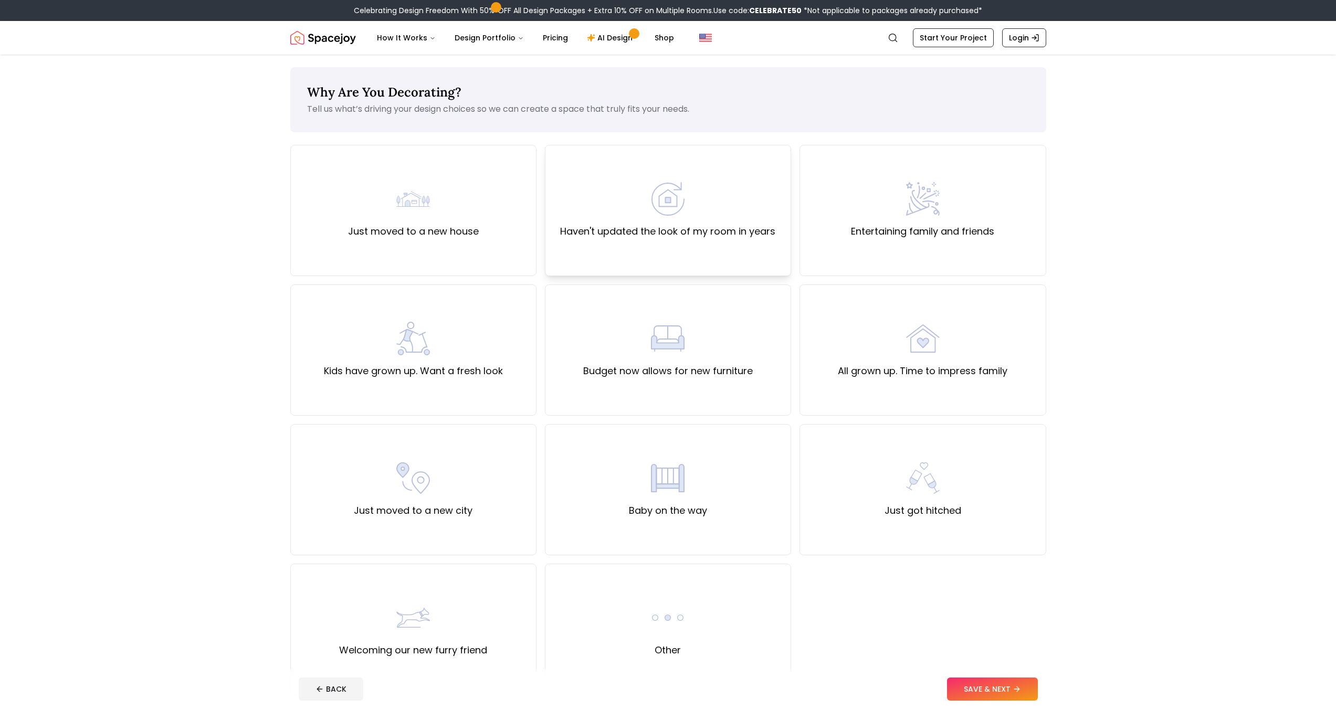
click at [699, 235] on label "Haven't updated the look of my room in years" at bounding box center [667, 231] width 215 height 15
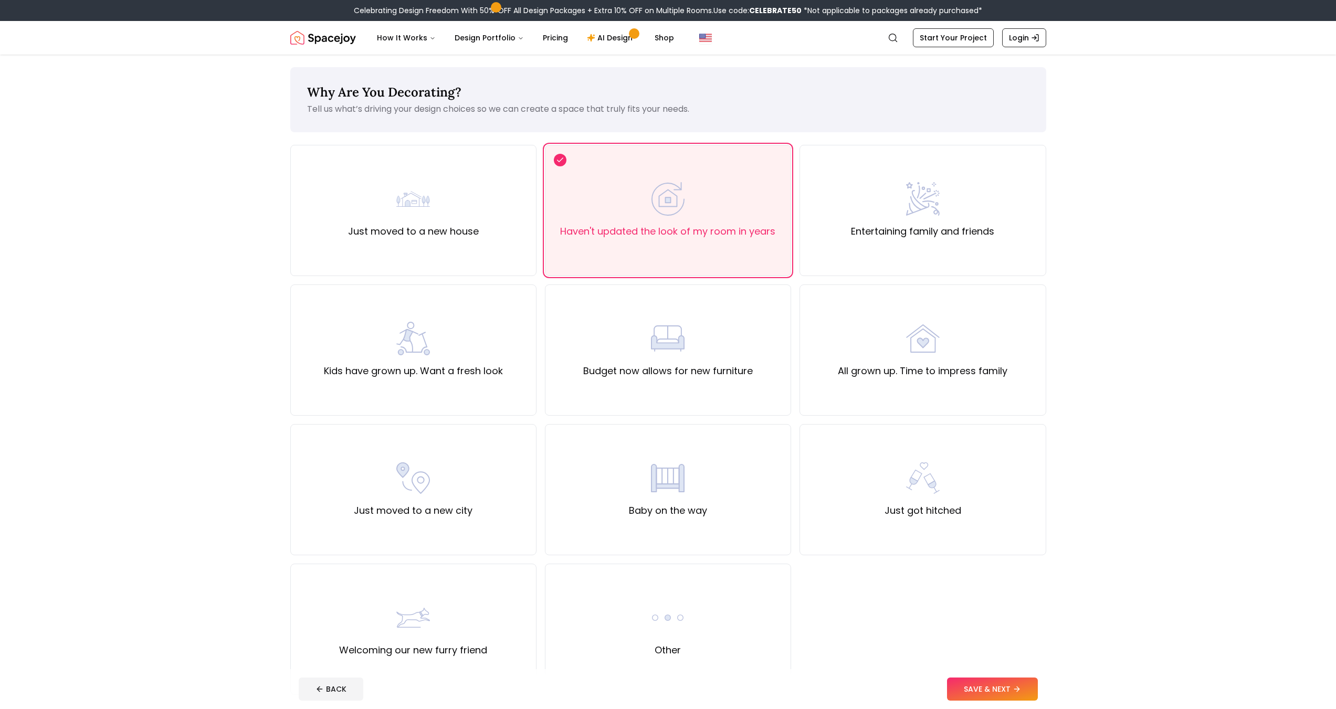
click at [987, 692] on button "SAVE & NEXT" at bounding box center [992, 689] width 91 height 23
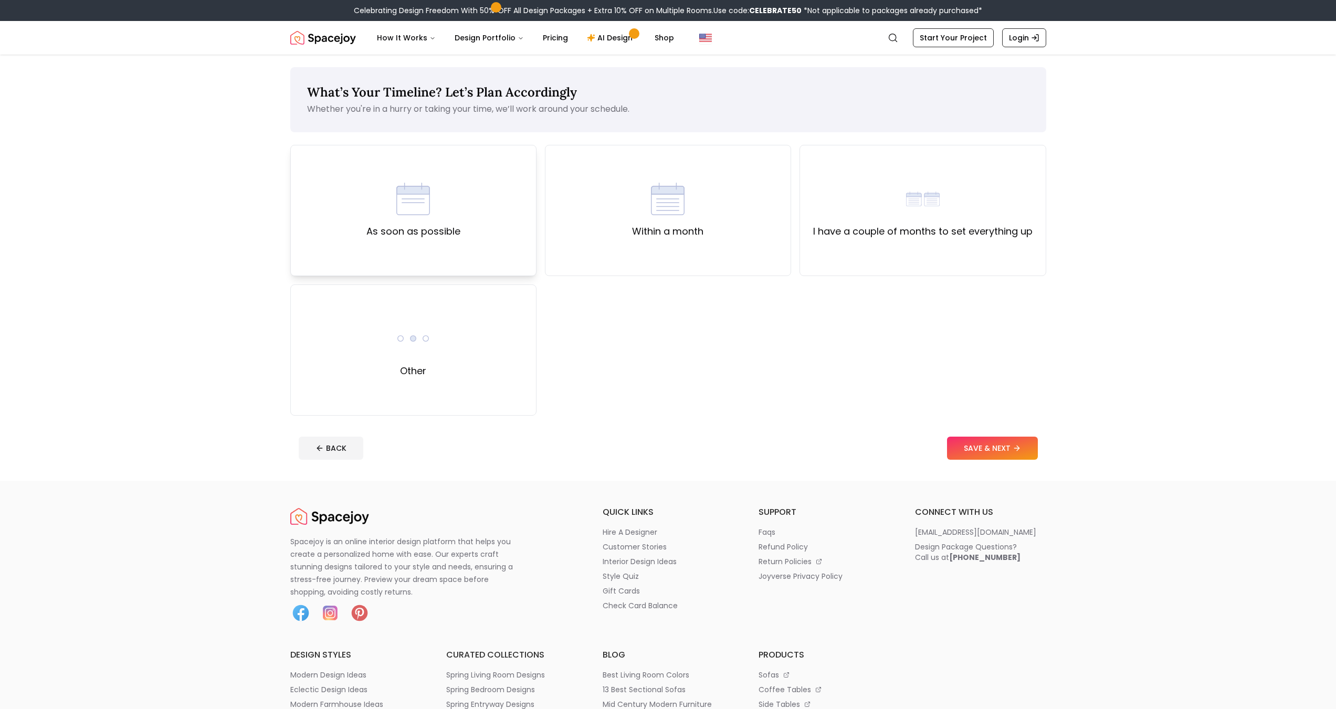
click at [500, 270] on div "As soon as possible" at bounding box center [413, 210] width 246 height 131
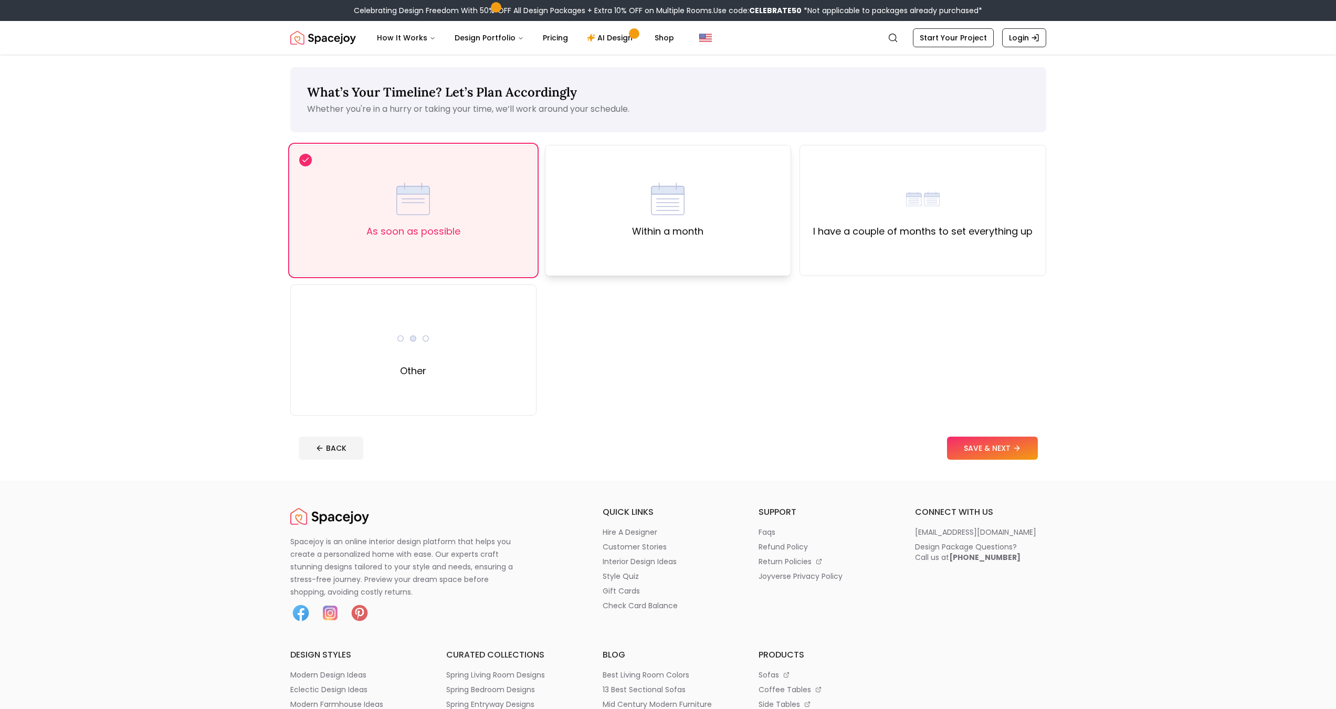
click at [631, 266] on div "Within a month" at bounding box center [668, 210] width 246 height 131
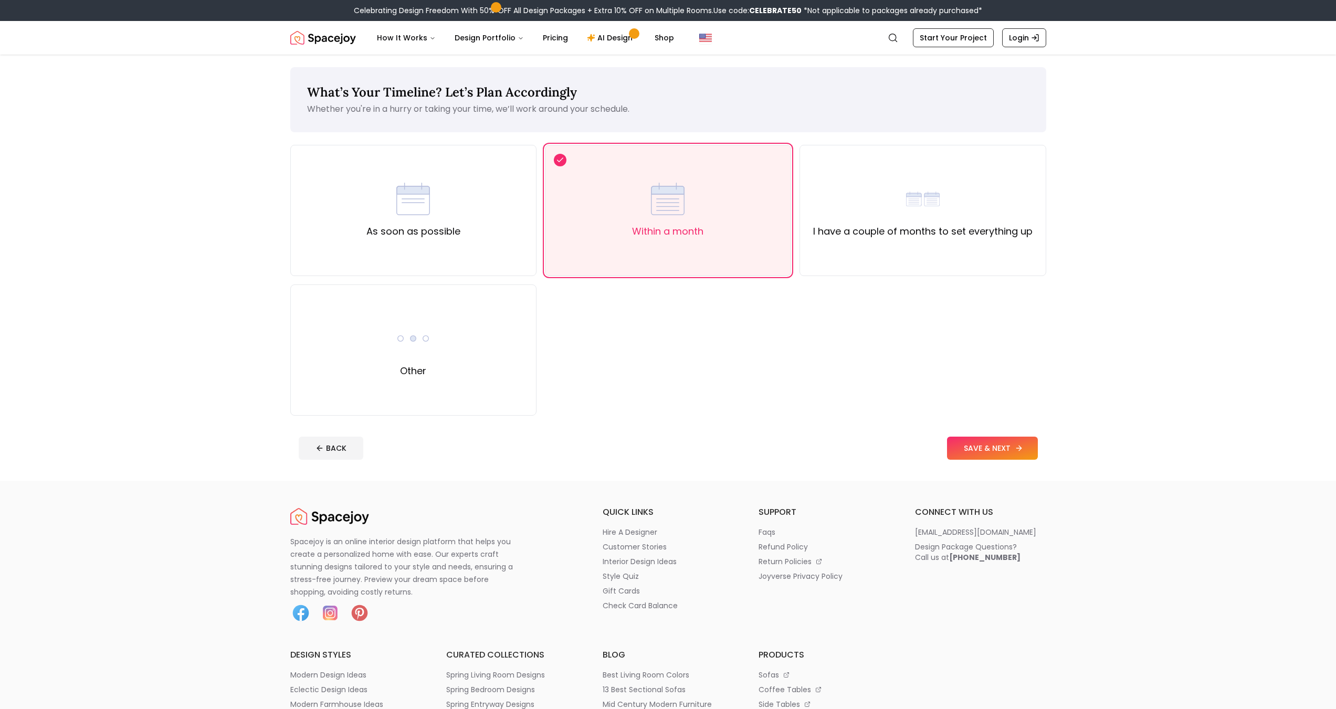
click at [982, 448] on button "SAVE & NEXT" at bounding box center [992, 448] width 91 height 23
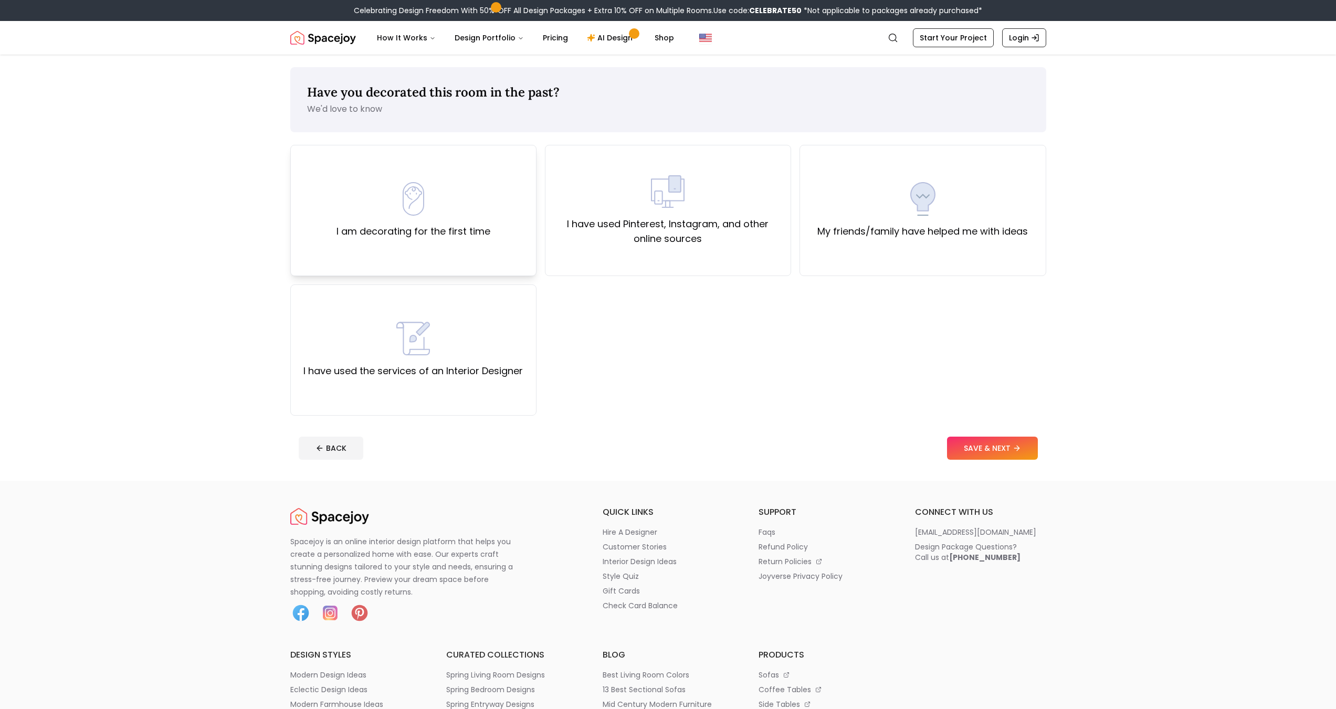
click at [474, 228] on label "I am decorating for the first time" at bounding box center [414, 231] width 154 height 15
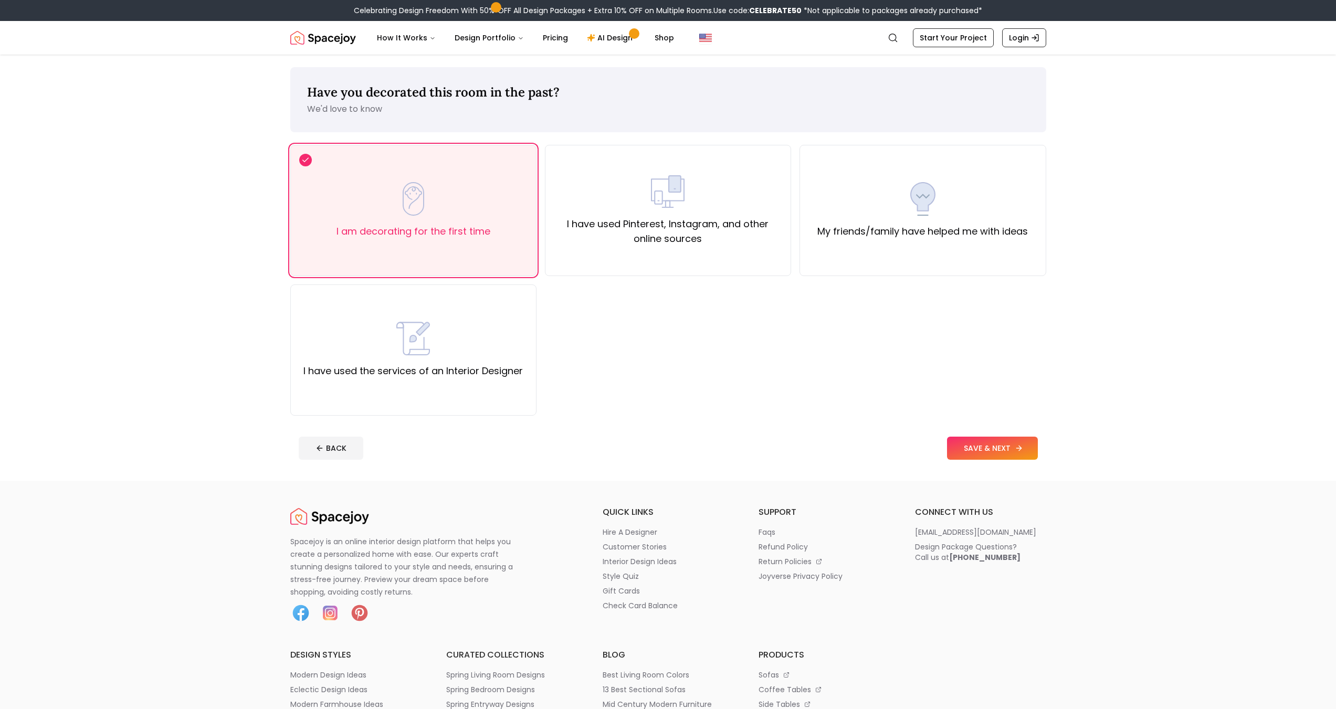
click at [972, 441] on button "SAVE & NEXT" at bounding box center [992, 448] width 91 height 23
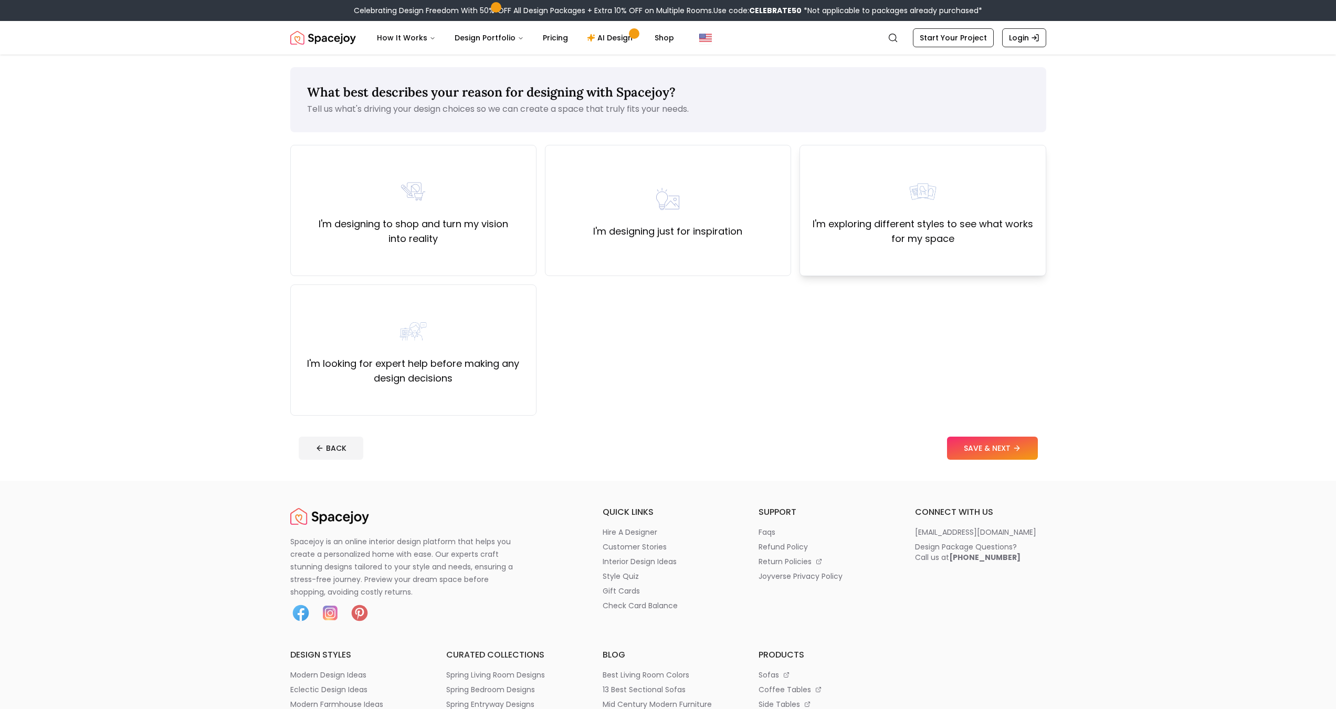
click at [895, 212] on div "I'm exploring different styles to see what works for my space" at bounding box center [923, 210] width 228 height 71
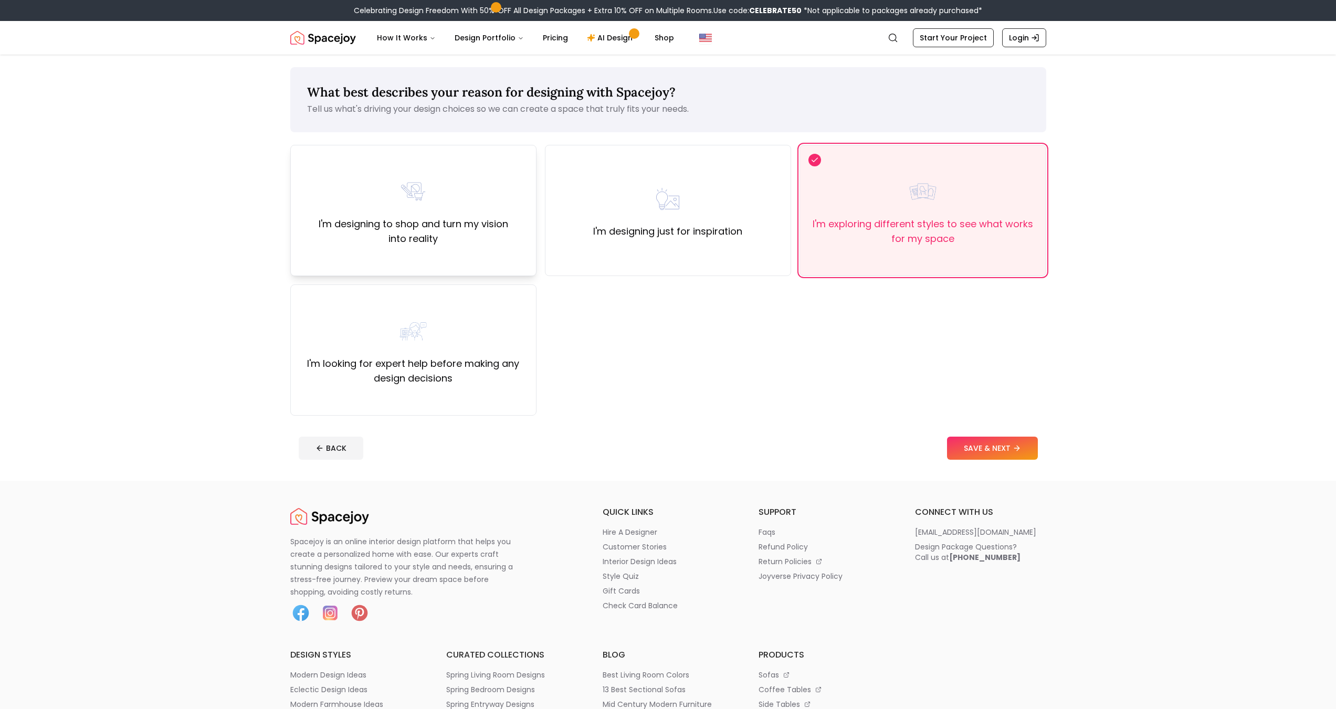
click at [347, 219] on label "I'm designing to shop and turn my vision into reality" at bounding box center [413, 231] width 228 height 29
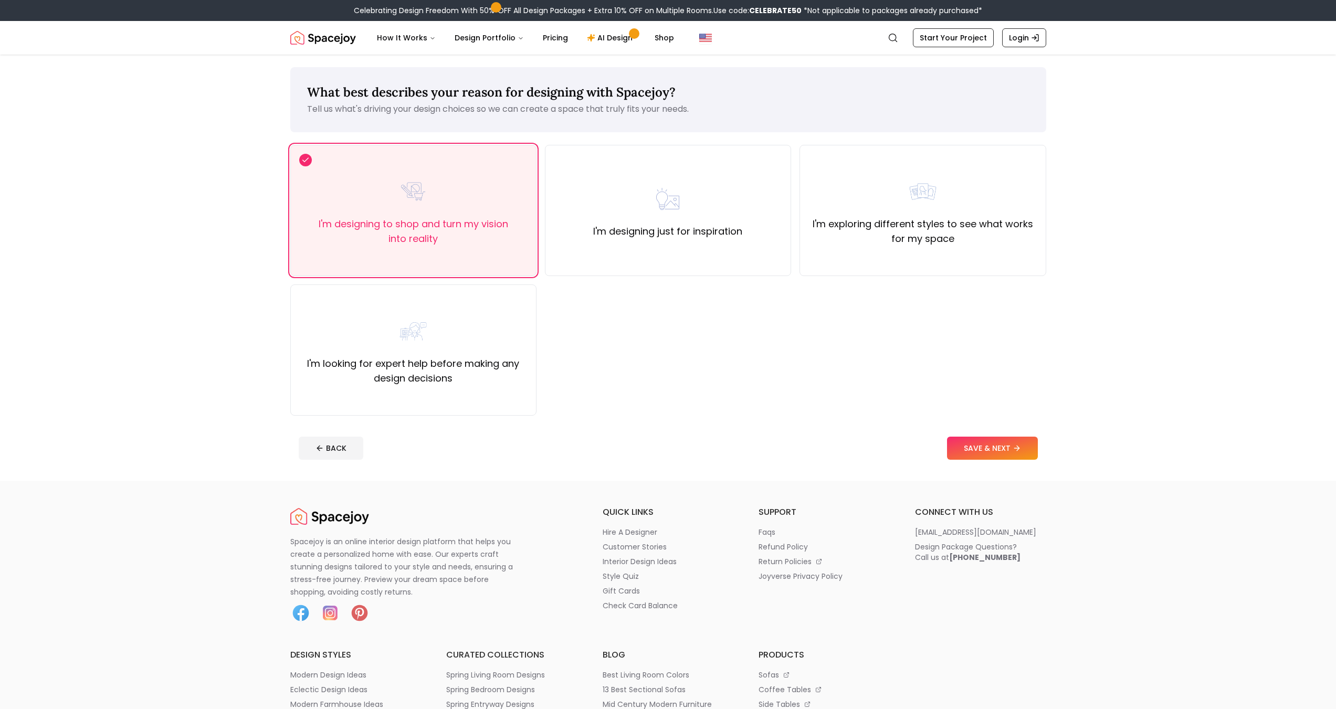
click at [1000, 436] on footer "BACK SAVE & NEXT" at bounding box center [668, 448] width 756 height 40
click at [1004, 445] on button "SAVE & NEXT" at bounding box center [992, 448] width 91 height 23
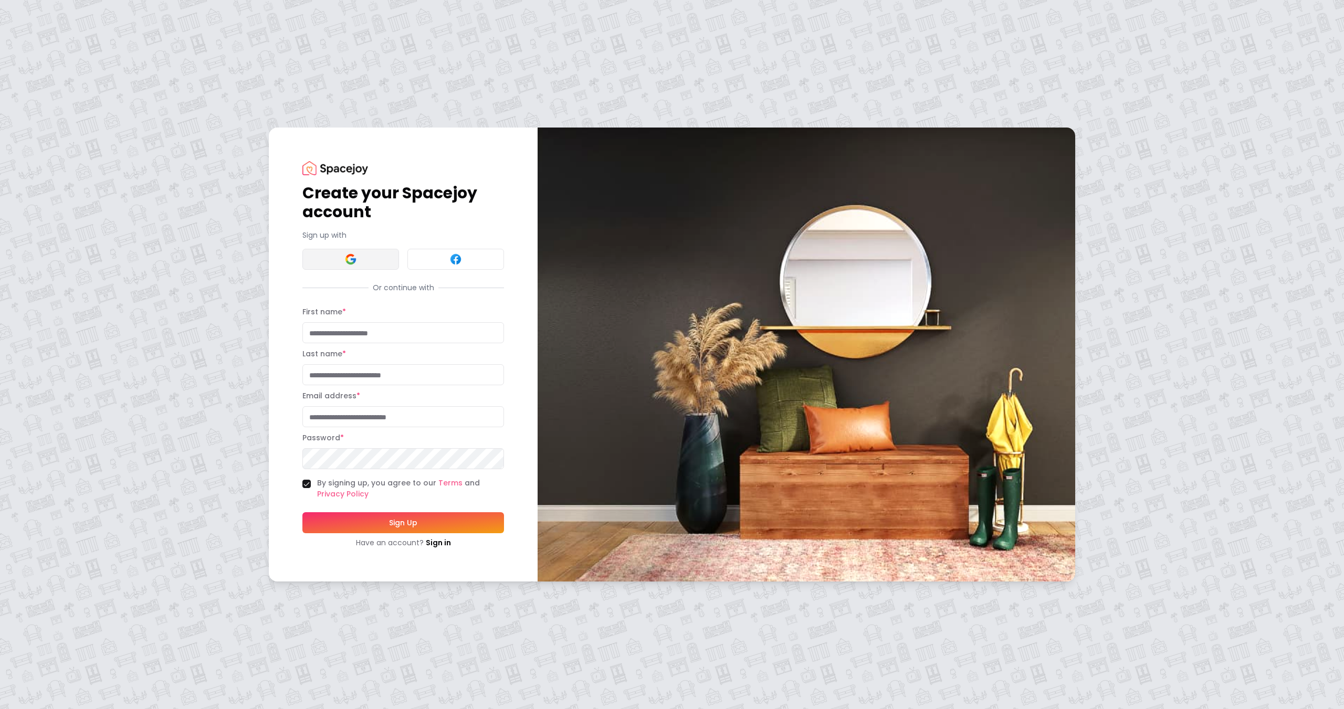
click at [355, 253] on button at bounding box center [350, 259] width 97 height 21
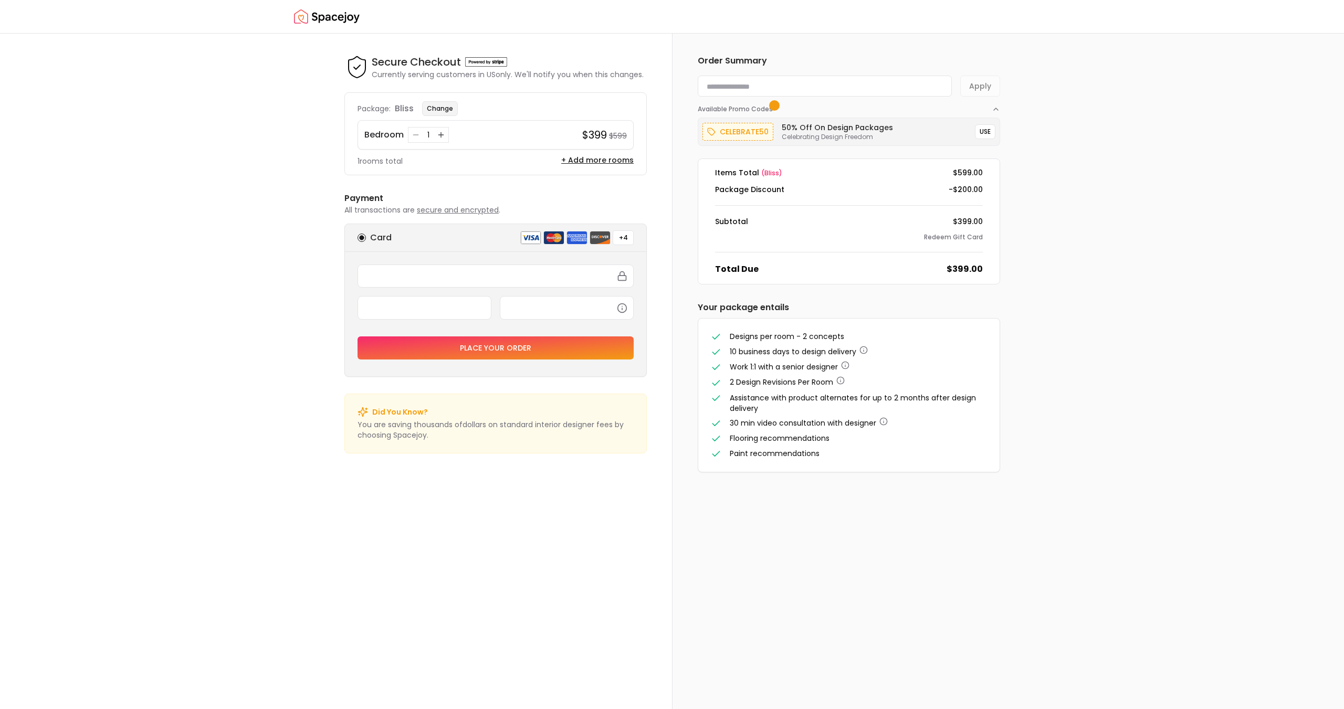
click at [435, 114] on button "Change" at bounding box center [440, 108] width 36 height 15
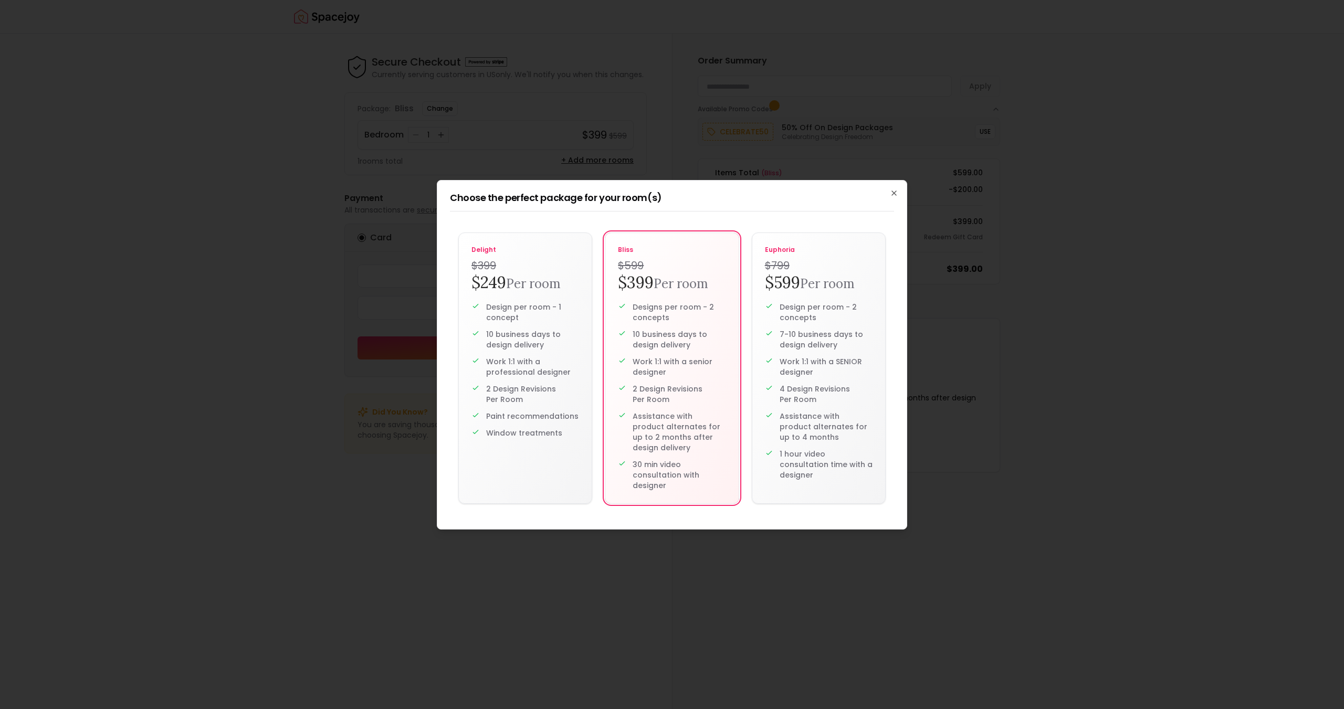
click at [898, 197] on div "Choose the perfect package for your room(s) delight $399 $249 Per room Design p…" at bounding box center [672, 355] width 470 height 350
click at [896, 194] on icon "button" at bounding box center [894, 193] width 8 height 8
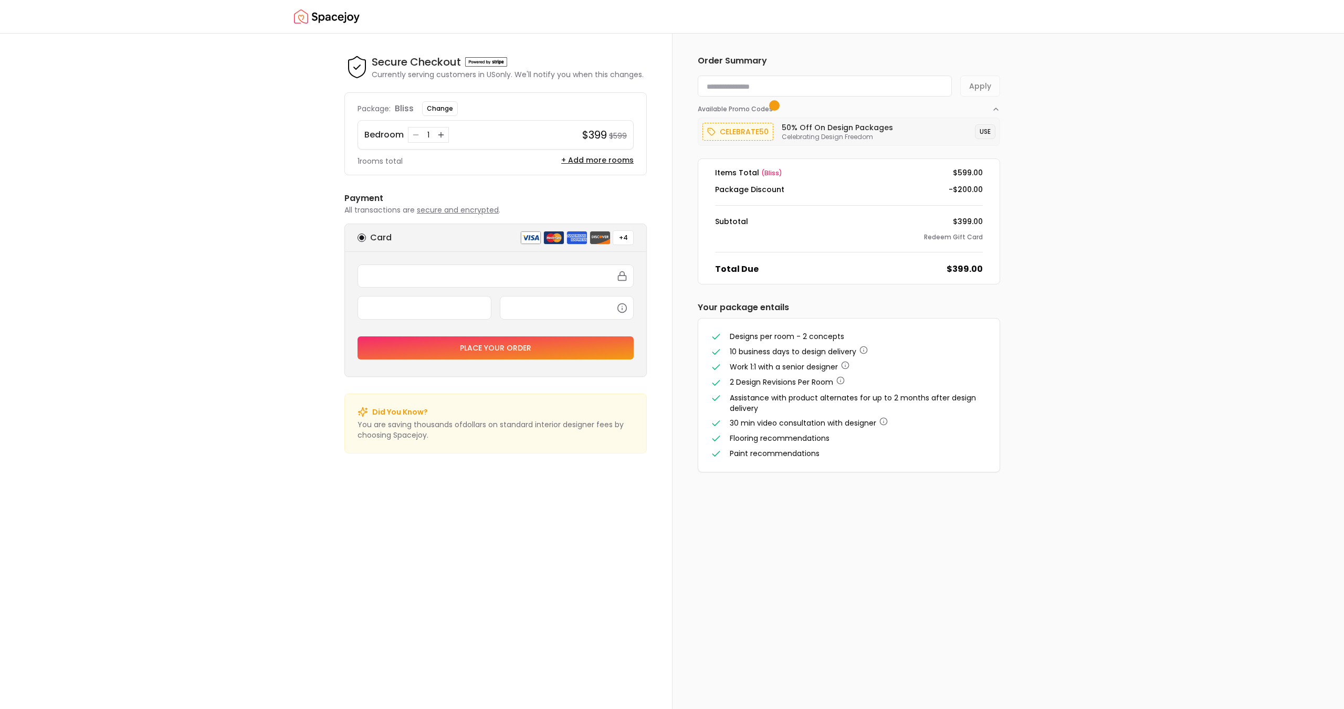
click at [981, 133] on button "USE" at bounding box center [985, 131] width 20 height 15
